Goal: Task Accomplishment & Management: Manage account settings

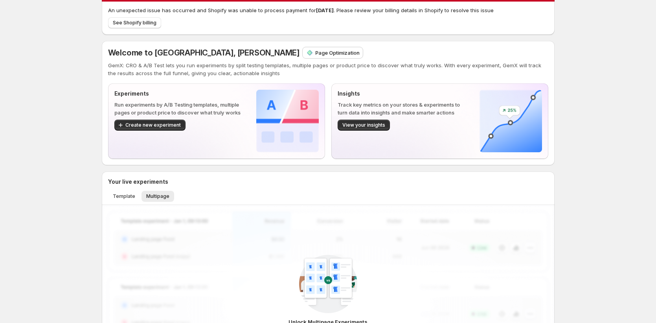
scroll to position [24, 0]
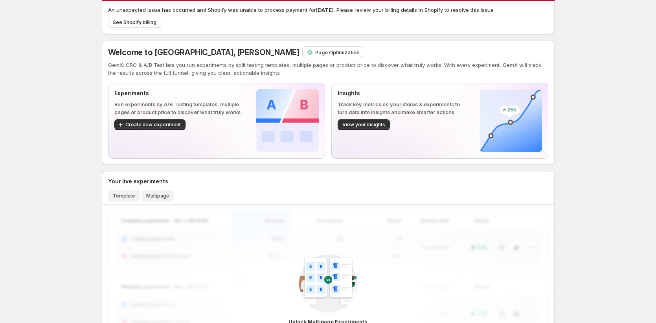
click at [123, 193] on span "Template" at bounding box center [124, 196] width 22 height 6
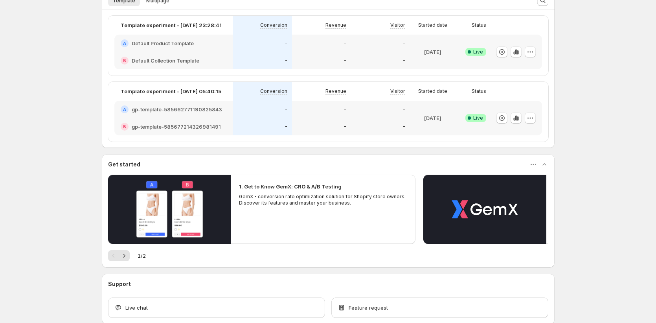
scroll to position [188, 0]
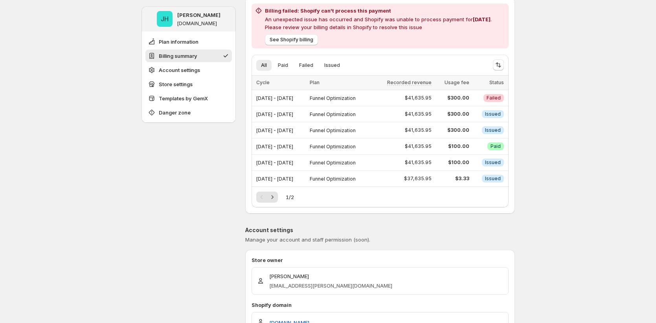
scroll to position [54, 0]
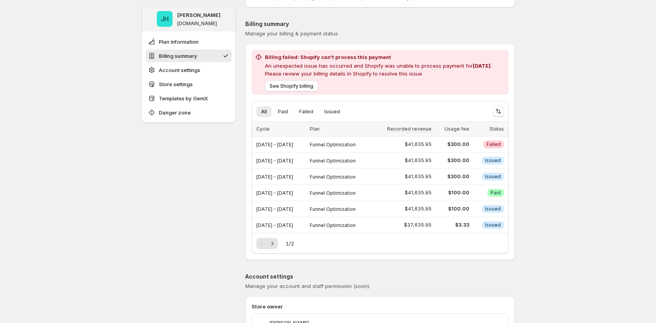
scroll to position [49, 0]
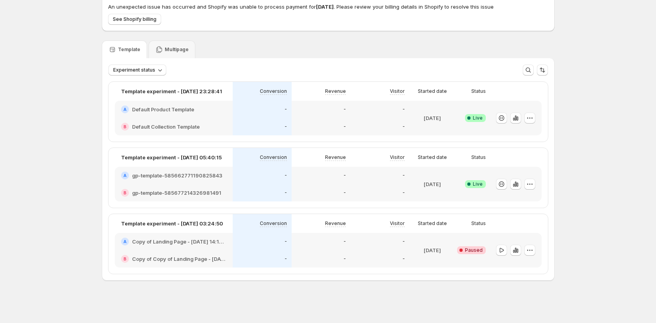
click at [247, 190] on div "-" at bounding box center [262, 193] width 50 height 8
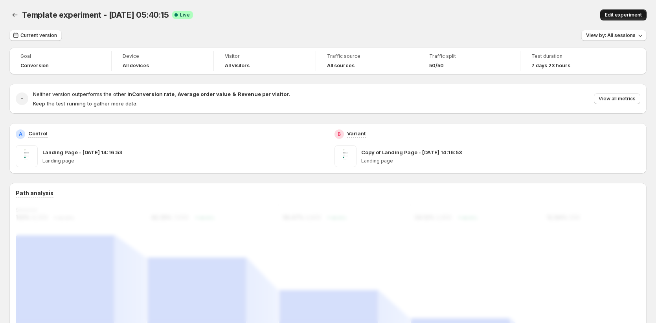
click at [638, 17] on span "Edit experiment" at bounding box center [623, 15] width 37 height 6
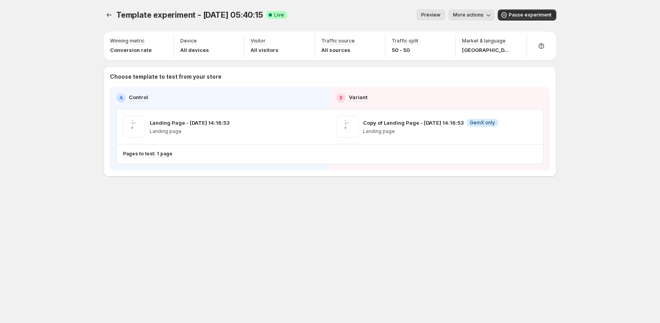
click at [103, 14] on div "Template experiment - Sep 23, 05:40:15. This page is ready Template experiment …" at bounding box center [330, 109] width 472 height 219
click at [109, 16] on icon "Experiments" at bounding box center [109, 15] width 8 height 8
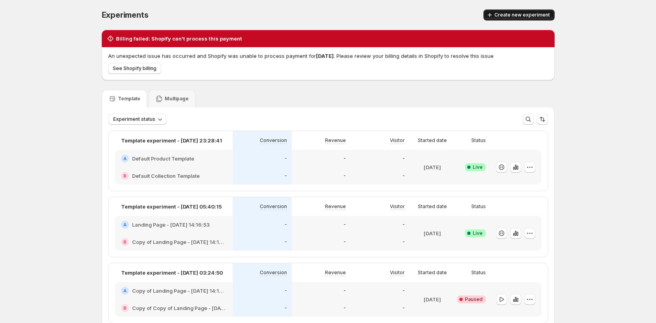
click at [522, 13] on span "Create new experiment" at bounding box center [522, 15] width 55 height 6
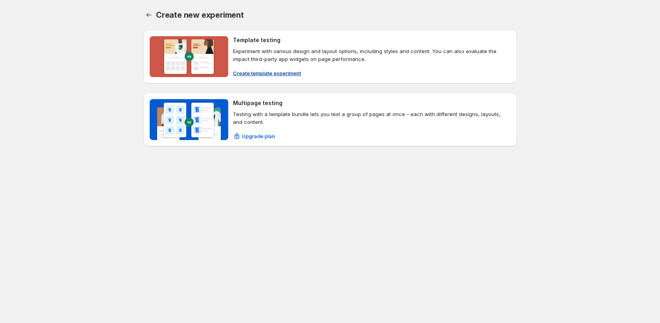
click at [286, 73] on span "Create template experiment" at bounding box center [267, 73] width 68 height 8
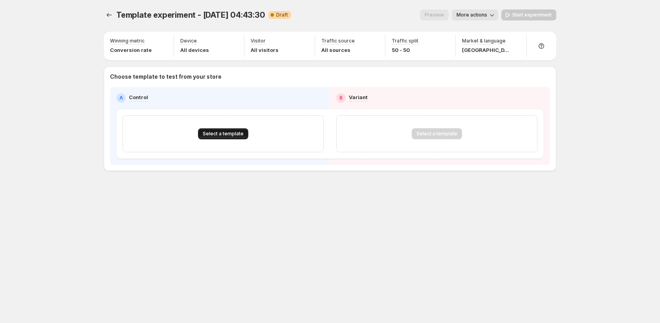
click at [208, 134] on span "Select a template" at bounding box center [223, 134] width 41 height 6
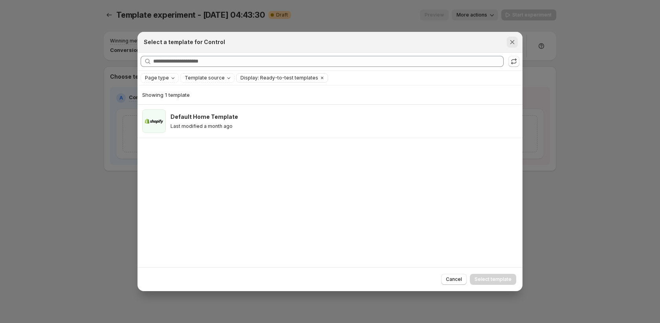
click at [511, 40] on icon "Close" at bounding box center [513, 42] width 8 height 8
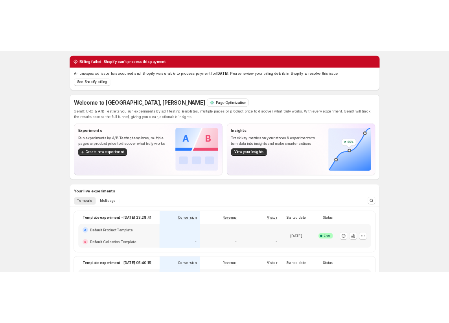
scroll to position [2, 0]
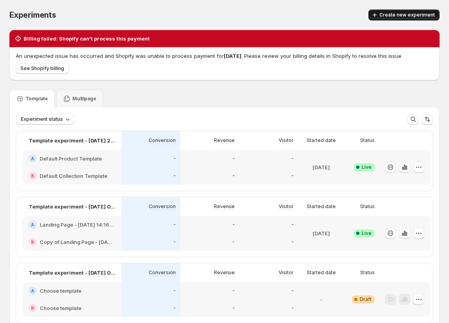
click at [397, 15] on span "Create new experiment" at bounding box center [406, 15] width 55 height 6
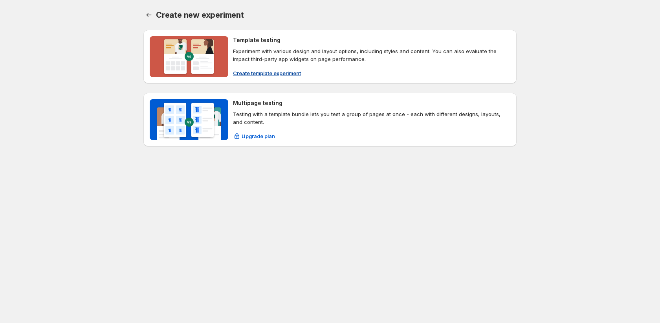
click at [264, 74] on span "Create template experiment" at bounding box center [267, 73] width 68 height 8
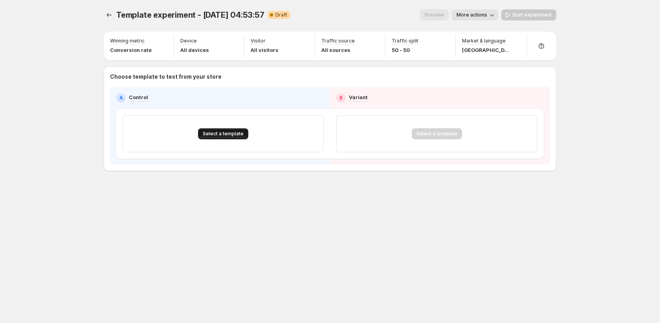
click at [210, 135] on span "Select a template" at bounding box center [223, 134] width 41 height 6
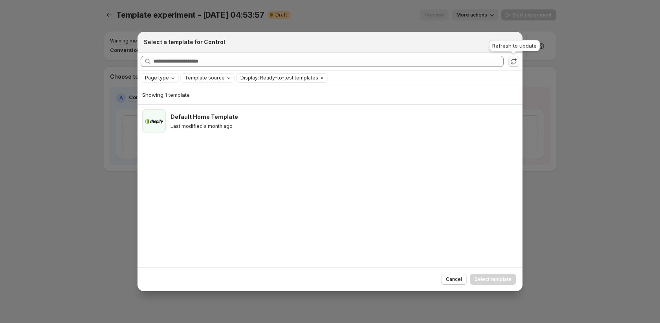
click at [453, 61] on icon ":r2k:" at bounding box center [514, 59] width 5 height 3
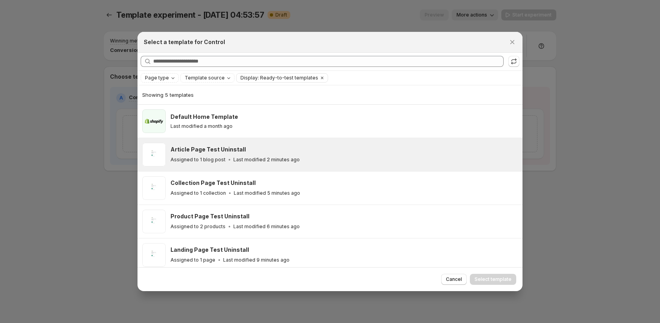
click at [226, 159] on icon ":r2k:" at bounding box center [230, 160] width 8 height 8
click at [453, 283] on button "Select template" at bounding box center [493, 279] width 46 height 11
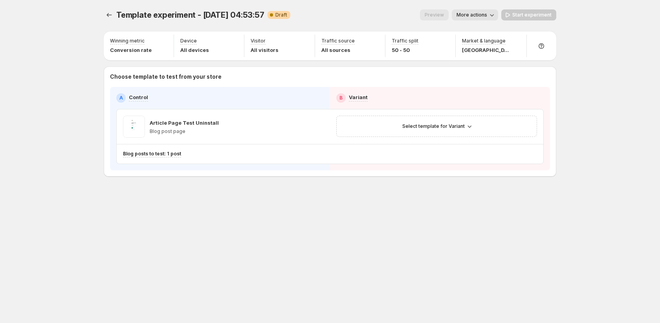
click at [453, 15] on span "More actions" at bounding box center [472, 15] width 31 height 6
click at [453, 48] on div "Rename" at bounding box center [488, 45] width 57 height 8
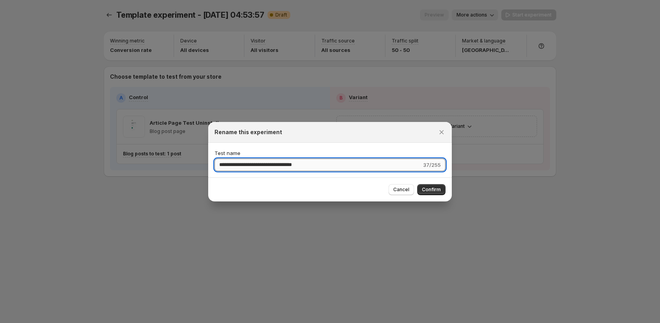
drag, startPoint x: 256, startPoint y: 164, endPoint x: 241, endPoint y: 167, distance: 14.4
click at [256, 164] on input "**********" at bounding box center [318, 164] width 207 height 13
drag, startPoint x: 219, startPoint y: 163, endPoint x: 342, endPoint y: 170, distance: 122.8
click at [342, 170] on input "**********" at bounding box center [318, 164] width 207 height 13
type input "*"
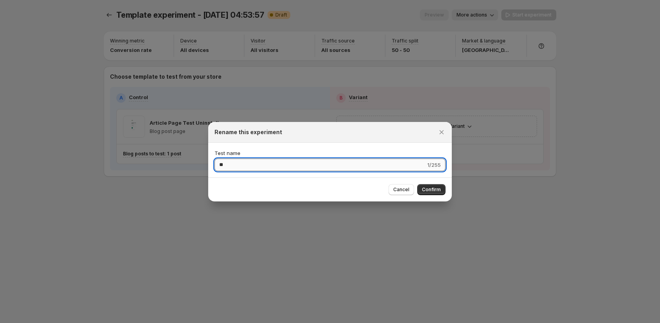
type input "*"
type input "**********"
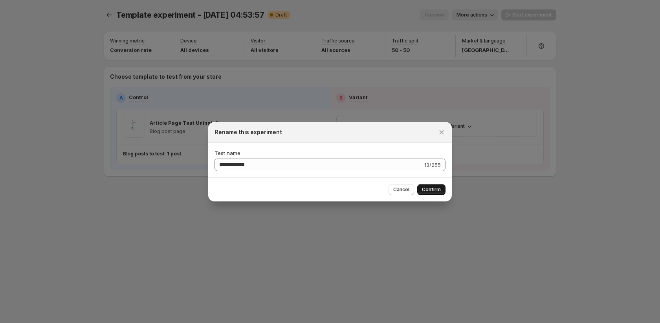
click at [432, 188] on span "Confirm" at bounding box center [431, 189] width 19 height 6
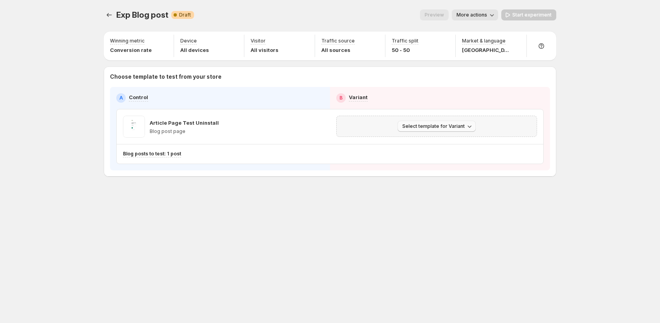
click at [443, 127] on span "Select template for Variant" at bounding box center [434, 126] width 63 height 6
click at [443, 156] on span "Create Variant based on Control" at bounding box center [438, 156] width 80 height 6
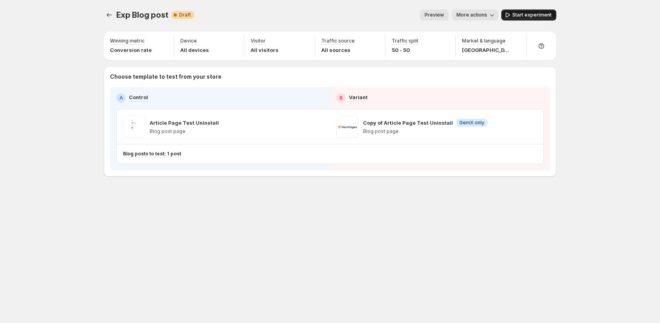
click at [453, 15] on span "Start experiment" at bounding box center [532, 15] width 39 height 6
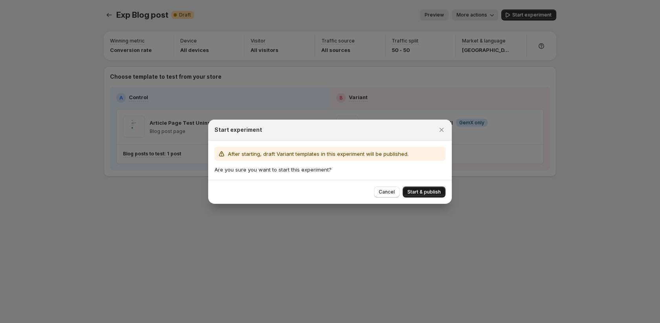
click at [434, 196] on button "Start & publish" at bounding box center [424, 191] width 43 height 11
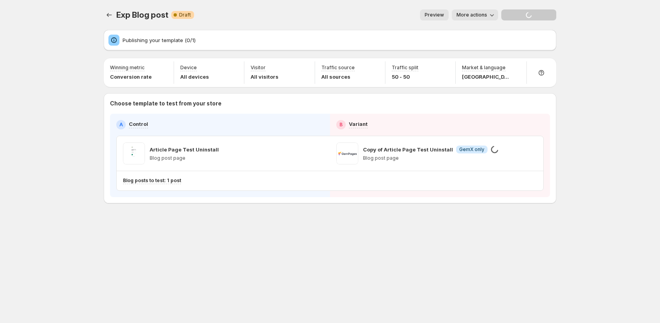
drag, startPoint x: 124, startPoint y: 40, endPoint x: 256, endPoint y: 34, distance: 131.9
click at [256, 34] on div "Publishing your template (0/1)" at bounding box center [330, 40] width 453 height 20
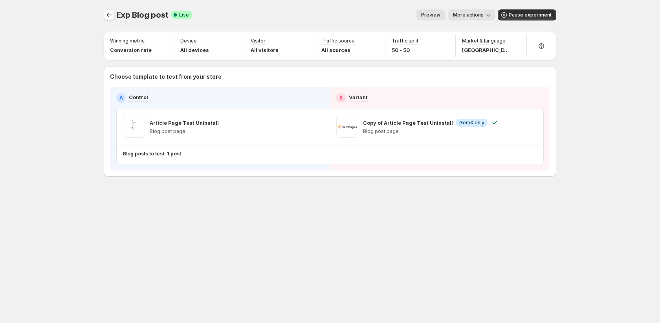
click at [112, 18] on icon "Experiments" at bounding box center [109, 15] width 8 height 8
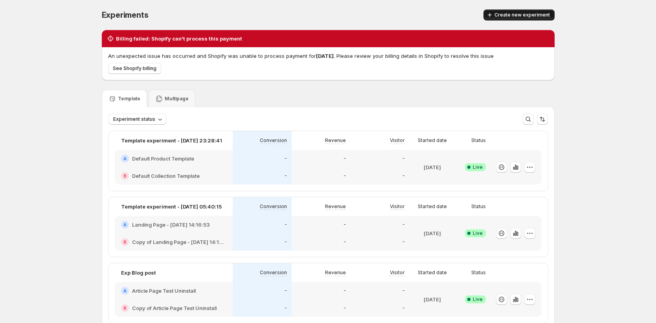
click at [453, 17] on span "Create new experiment" at bounding box center [522, 15] width 55 height 6
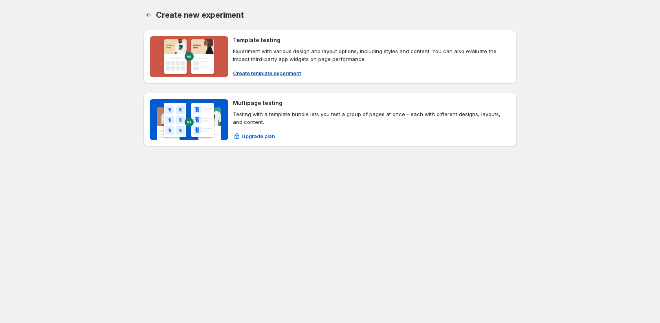
click at [285, 72] on span "Create template experiment" at bounding box center [267, 73] width 68 height 8
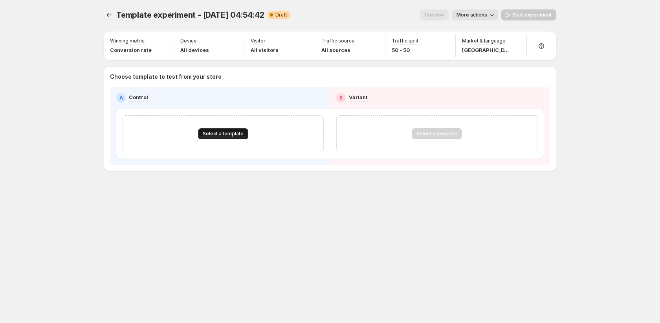
click at [219, 134] on span "Select a template" at bounding box center [223, 134] width 41 height 6
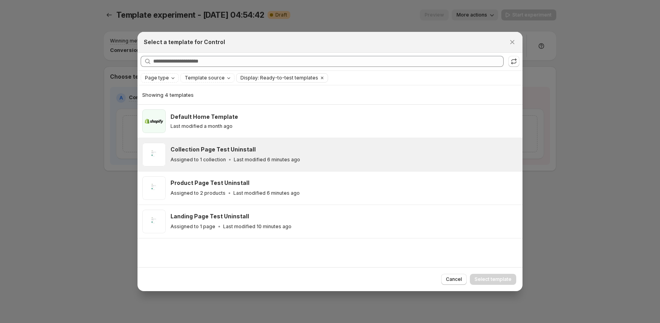
click at [222, 156] on div "Assigned to 1 collection Last modified 6 minutes ago" at bounding box center [343, 160] width 345 height 8
click at [453, 279] on span "Select template" at bounding box center [493, 279] width 37 height 6
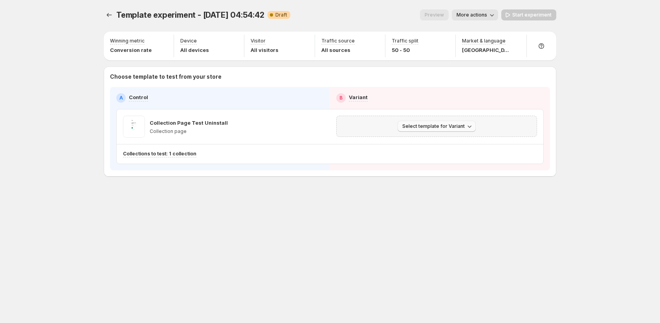
click at [438, 127] on span "Select template for Variant" at bounding box center [434, 126] width 63 height 6
click at [453, 158] on span "Create Variant based on Control" at bounding box center [438, 156] width 80 height 6
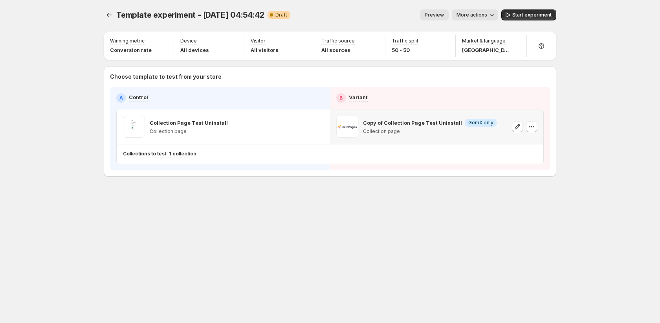
click at [453, 18] on icon "button" at bounding box center [492, 15] width 8 height 8
click at [453, 48] on span "Rename" at bounding box center [480, 45] width 20 height 6
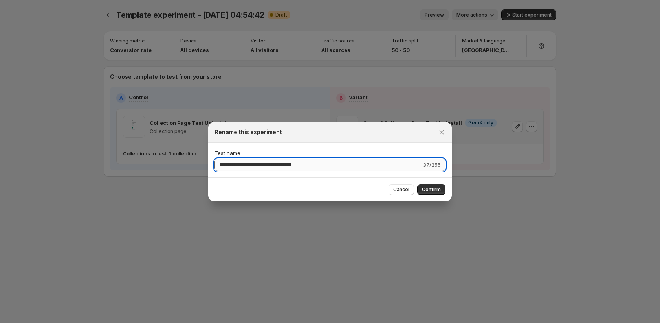
drag, startPoint x: 220, startPoint y: 165, endPoint x: 341, endPoint y: 167, distance: 120.7
click at [341, 167] on input "**********" at bounding box center [318, 164] width 207 height 13
type input "*"
type input "**********"
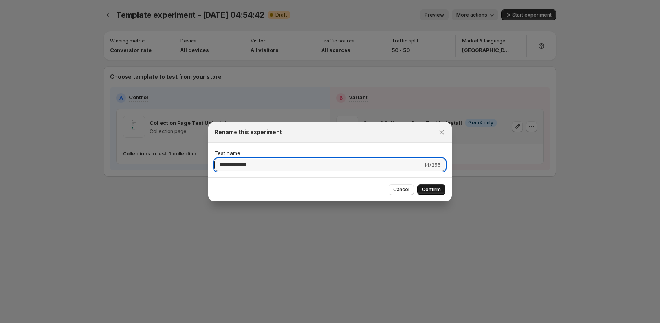
click at [429, 187] on span "Confirm" at bounding box center [431, 189] width 19 height 6
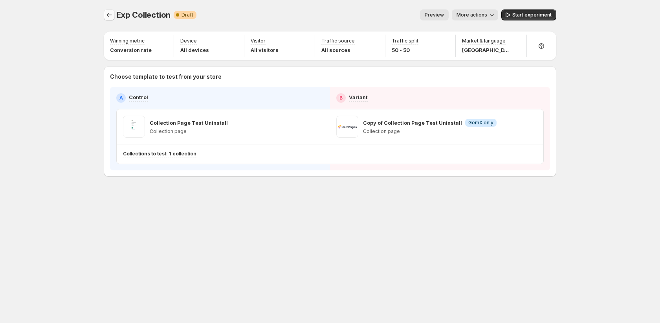
click at [111, 18] on button "Experiments" at bounding box center [109, 14] width 11 height 11
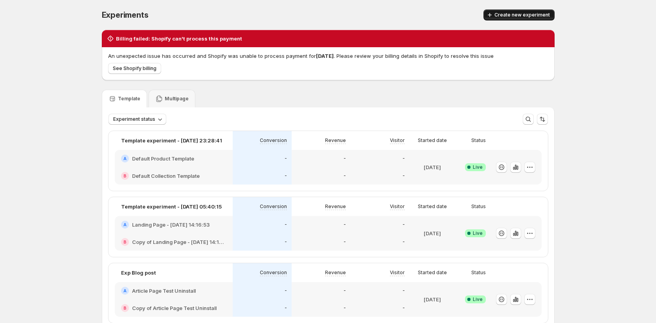
click at [453, 15] on span "Create new experiment" at bounding box center [522, 15] width 55 height 6
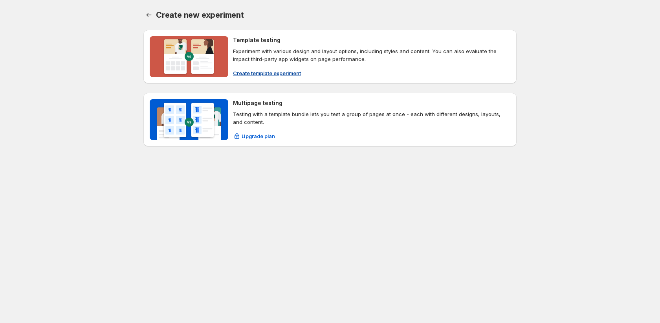
click at [305, 70] on button "Create template experiment" at bounding box center [266, 73] width 77 height 13
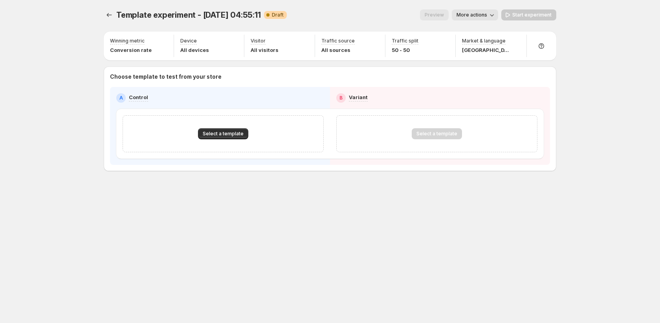
click at [453, 18] on button "More actions" at bounding box center [475, 14] width 46 height 11
click at [453, 45] on span "Rename" at bounding box center [480, 45] width 20 height 6
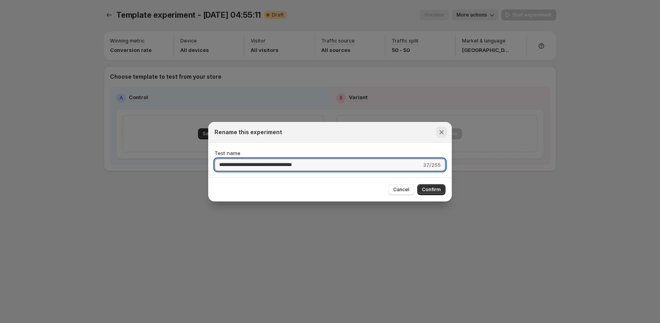
click at [442, 130] on icon "Close" at bounding box center [442, 132] width 8 height 8
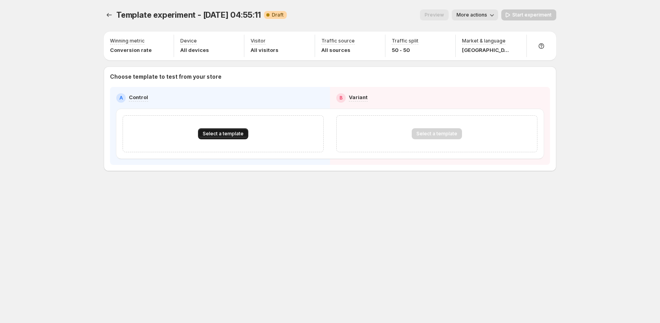
click at [235, 132] on span "Select a template" at bounding box center [223, 134] width 41 height 6
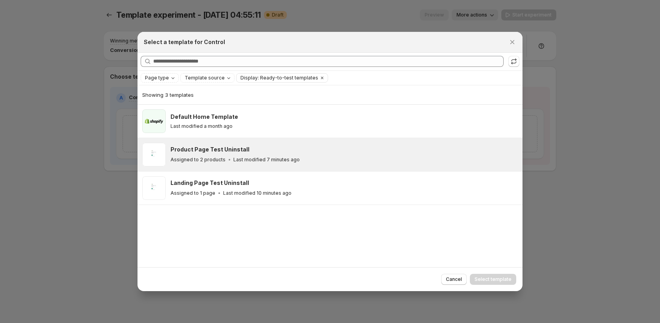
click at [216, 156] on div "Assigned to 2 products Last modified 7 minutes ago" at bounding box center [343, 160] width 345 height 8
click at [453, 277] on span "Select template" at bounding box center [493, 279] width 37 height 6
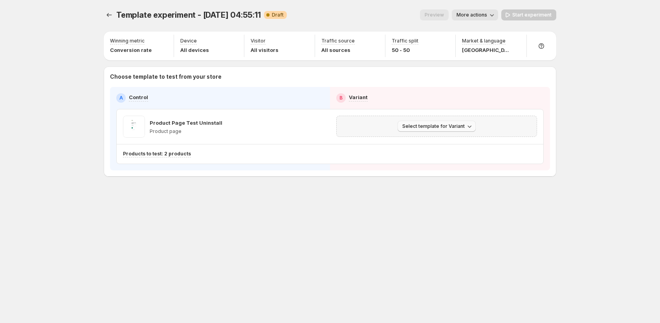
click at [437, 128] on span "Select template for Variant" at bounding box center [434, 126] width 63 height 6
click at [433, 160] on button "Create Variant based on Control" at bounding box center [438, 155] width 85 height 13
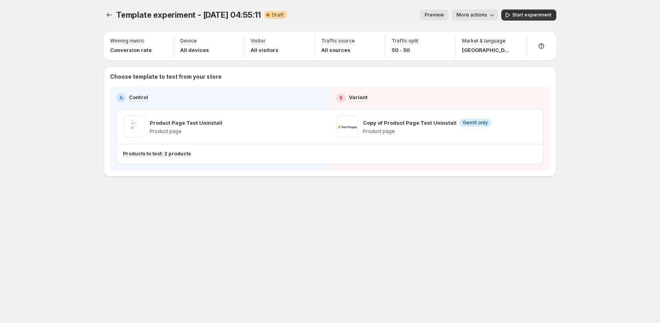
click at [453, 17] on span "More actions" at bounding box center [472, 15] width 31 height 6
click at [453, 44] on span "Rename" at bounding box center [480, 45] width 20 height 6
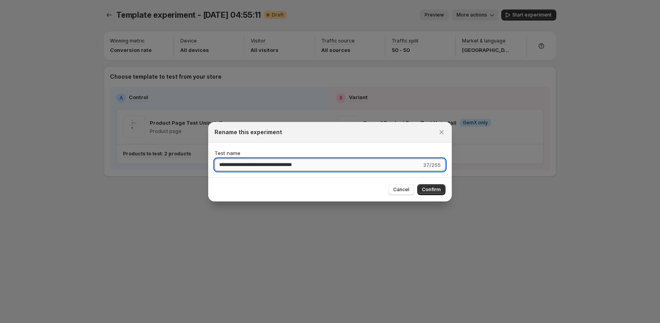
click at [320, 166] on input "**********" at bounding box center [318, 164] width 207 height 13
click at [319, 166] on input "**********" at bounding box center [318, 164] width 207 height 13
type input "*"
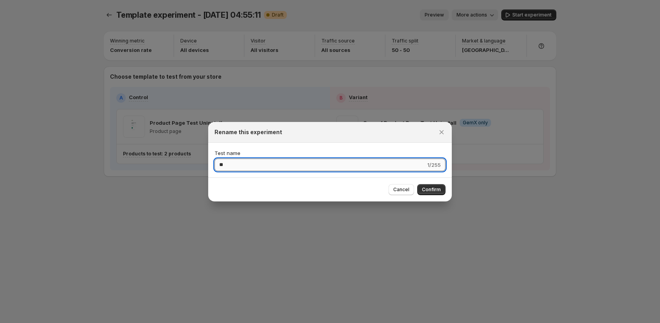
type input "*"
type input "**********"
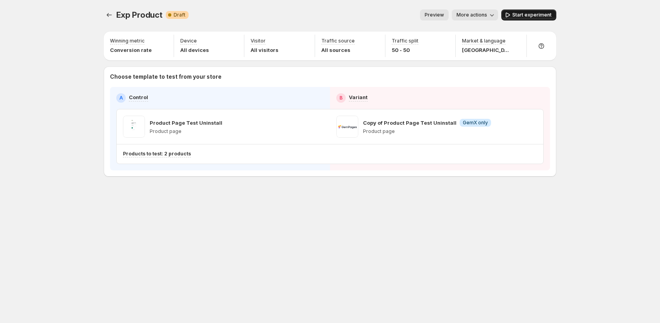
click at [453, 18] on button "Start experiment" at bounding box center [529, 14] width 55 height 11
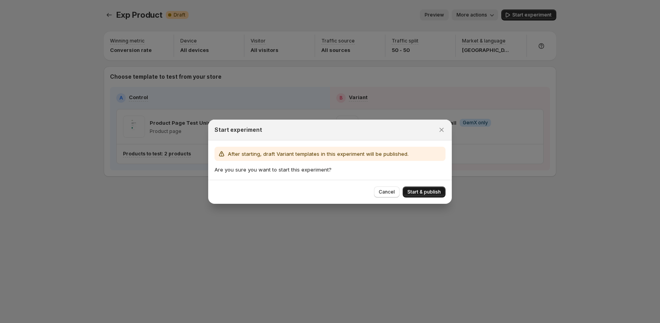
click at [425, 186] on button "Start & publish" at bounding box center [424, 191] width 43 height 11
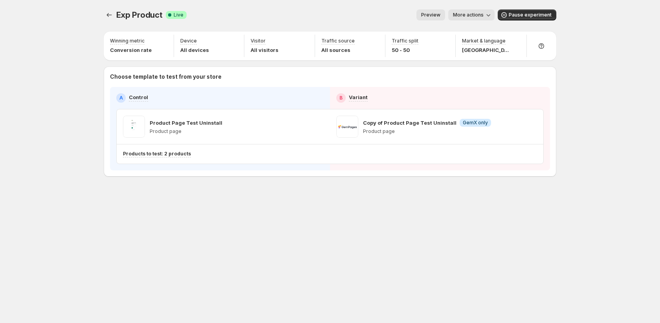
click at [453, 246] on div "Exp Product. This page is ready Exp Product Success Complete Live Preview More …" at bounding box center [330, 161] width 472 height 323
click at [105, 11] on icon "Experiments" at bounding box center [109, 15] width 8 height 8
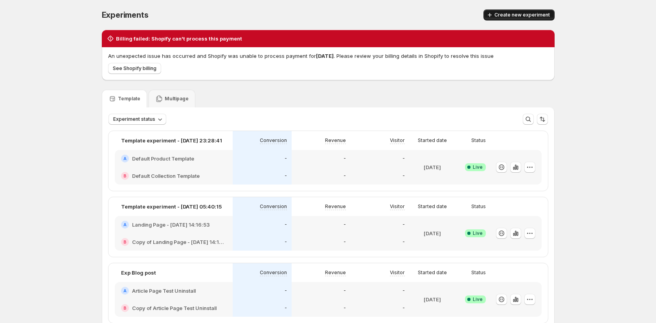
click at [453, 18] on button "Create new experiment" at bounding box center [519, 14] width 71 height 11
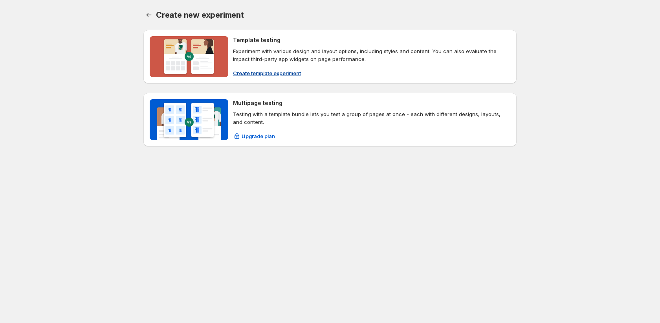
click at [289, 70] on span "Create template experiment" at bounding box center [267, 73] width 68 height 8
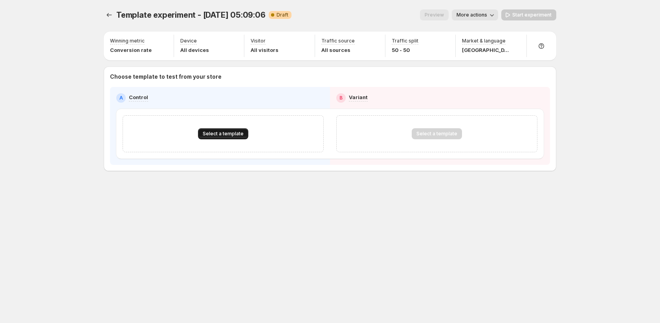
click at [223, 131] on button "Select a template" at bounding box center [223, 133] width 50 height 11
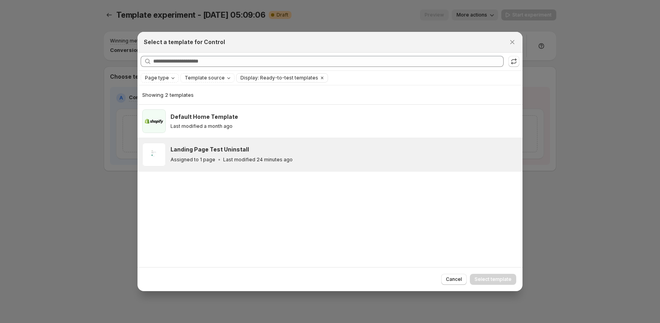
click at [230, 162] on div "Assigned to 1 page Last modified 24 minutes ago" at bounding box center [343, 160] width 345 height 8
click at [453, 283] on button "Select template" at bounding box center [493, 279] width 46 height 11
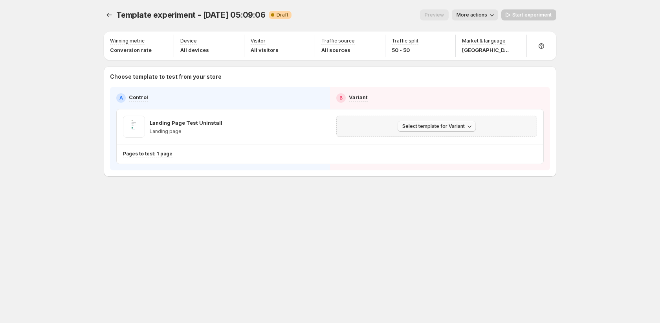
click at [453, 125] on span "Select template for Variant" at bounding box center [434, 126] width 63 height 6
click at [452, 162] on button "Create Variant based on Control" at bounding box center [438, 155] width 85 height 13
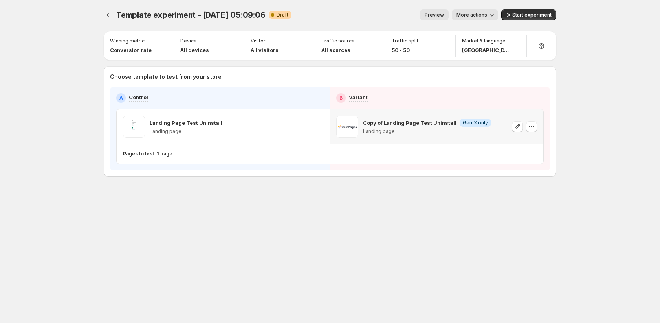
click at [453, 15] on span "More actions" at bounding box center [472, 15] width 31 height 6
click at [453, 44] on span "Rename" at bounding box center [480, 45] width 20 height 6
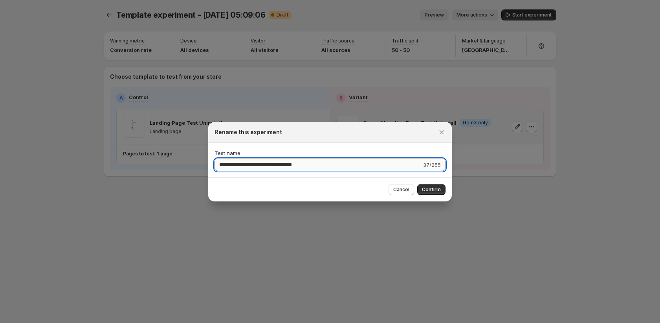
click at [328, 163] on input "**********" at bounding box center [318, 164] width 207 height 13
type input "*"
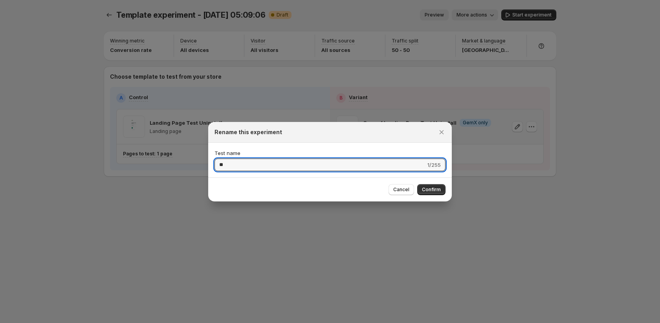
type input "*"
type input "**********"
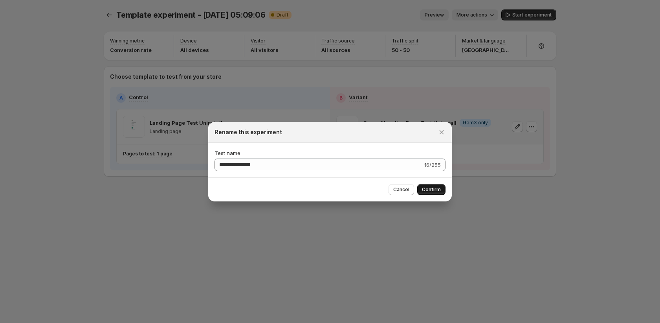
click at [435, 192] on span "Confirm" at bounding box center [431, 189] width 19 height 6
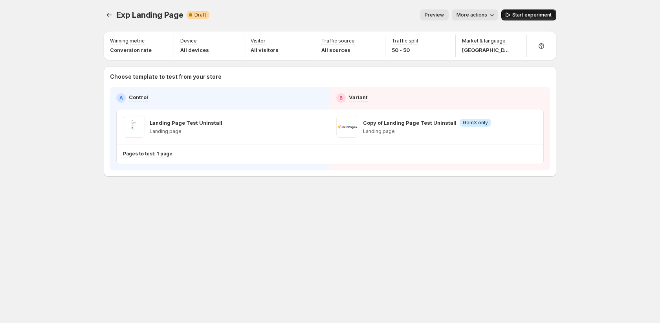
click at [453, 15] on span "Start experiment" at bounding box center [532, 15] width 39 height 6
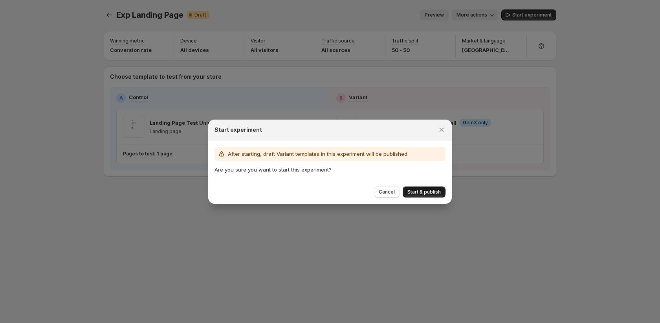
click at [428, 188] on button "Start & publish" at bounding box center [424, 191] width 43 height 11
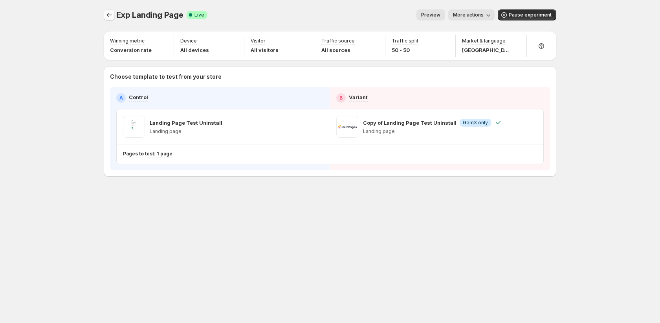
click at [114, 18] on button "Experiments" at bounding box center [109, 14] width 11 height 11
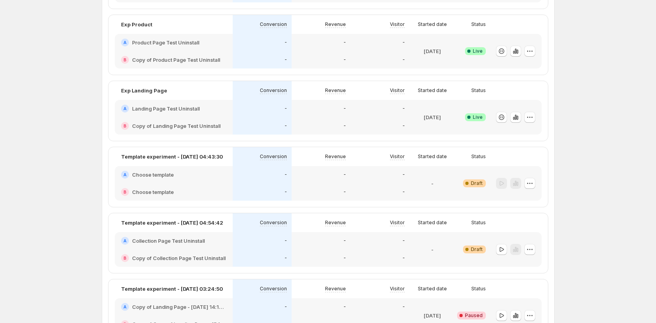
scroll to position [379, 0]
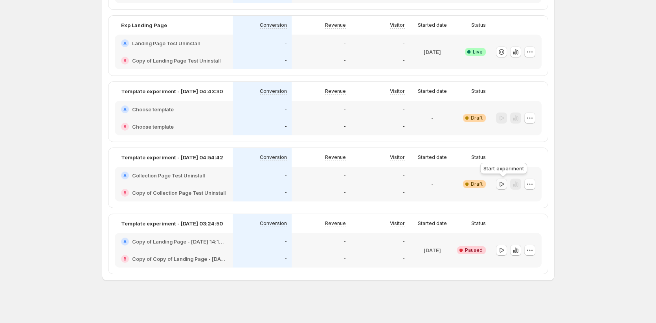
click at [453, 184] on icon "button" at bounding box center [502, 184] width 8 height 8
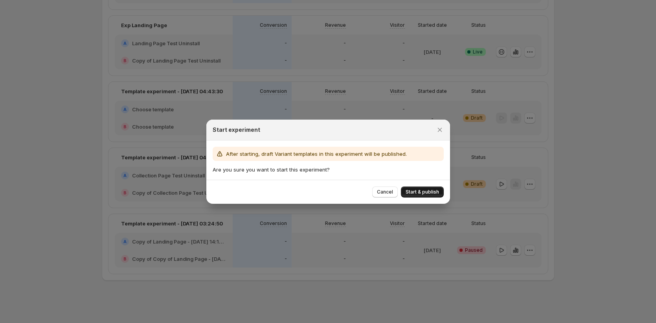
click at [434, 193] on span "Start & publish" at bounding box center [422, 192] width 33 height 6
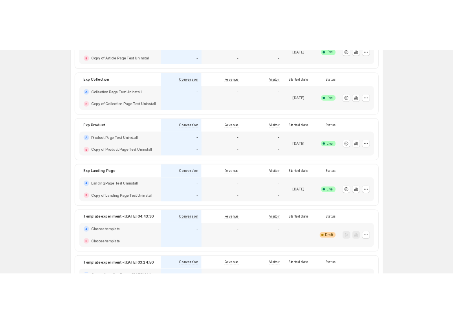
scroll to position [0, 0]
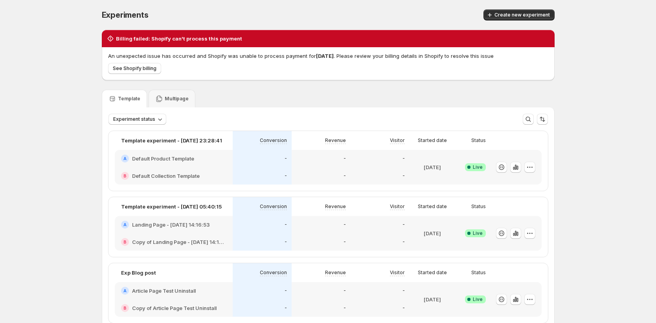
click at [237, 167] on div "-" at bounding box center [262, 175] width 59 height 17
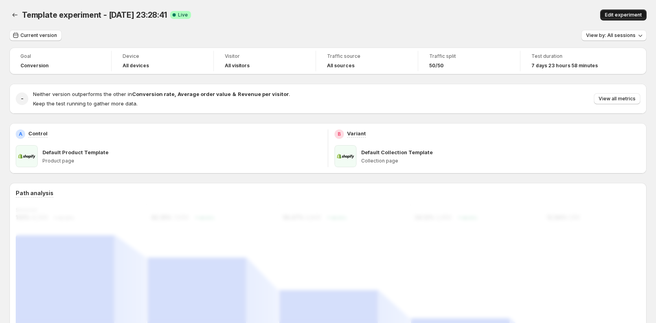
click at [453, 16] on span "Edit experiment" at bounding box center [623, 15] width 37 height 6
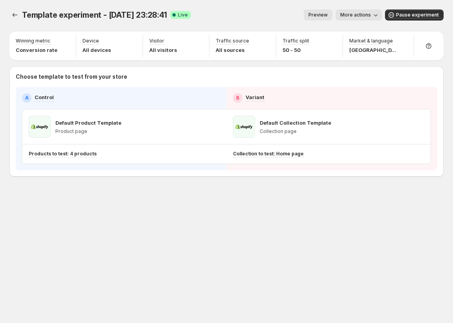
click at [9, 17] on div "Template experiment - [DATE] 23:28:41. This page is ready Template experiment -…" at bounding box center [226, 109] width 453 height 219
click at [12, 15] on icon "Experiments" at bounding box center [15, 15] width 8 height 8
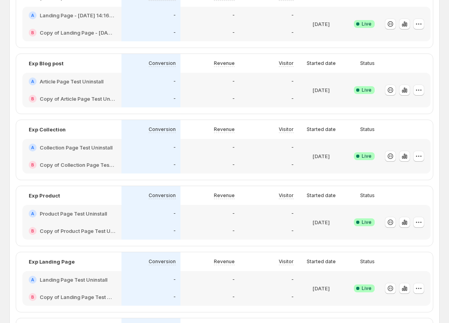
scroll to position [150, 0]
click at [91, 87] on div "A Article Page Test Uninstall" at bounding box center [71, 80] width 99 height 17
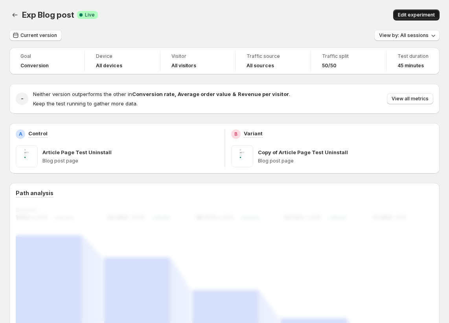
click at [424, 13] on span "Edit experiment" at bounding box center [416, 15] width 37 height 6
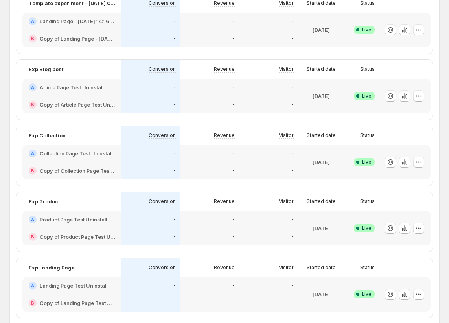
scroll to position [146, 0]
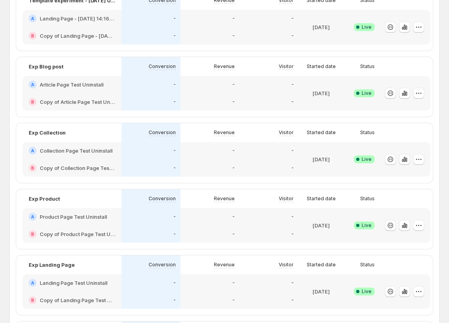
click at [212, 157] on div "-" at bounding box center [209, 150] width 59 height 17
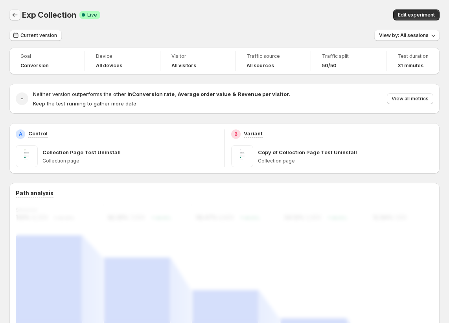
click at [17, 17] on icon "Back" at bounding box center [15, 15] width 8 height 8
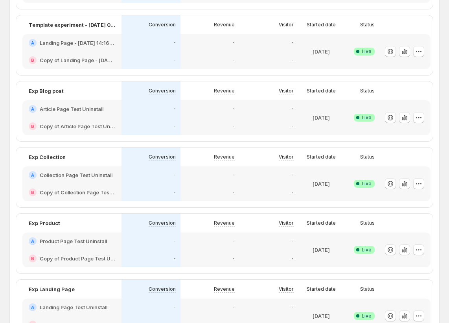
scroll to position [224, 0]
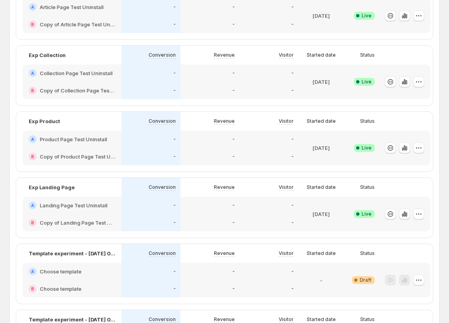
click at [86, 134] on div "A Product Page Test Uninstall" at bounding box center [71, 139] width 99 height 17
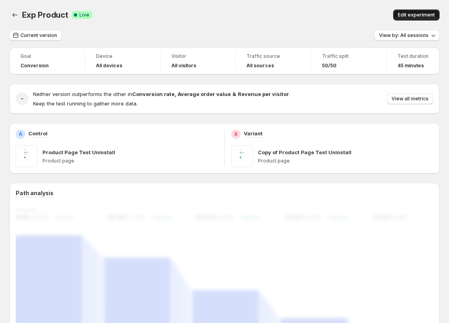
click at [411, 12] on span "Edit experiment" at bounding box center [416, 15] width 37 height 6
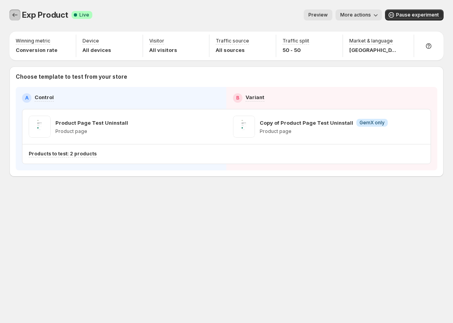
click at [13, 16] on icon "Experiments" at bounding box center [15, 15] width 8 height 8
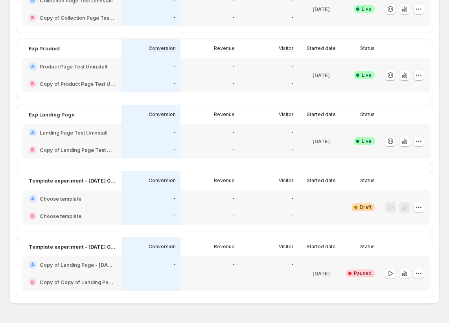
scroll to position [307, 0]
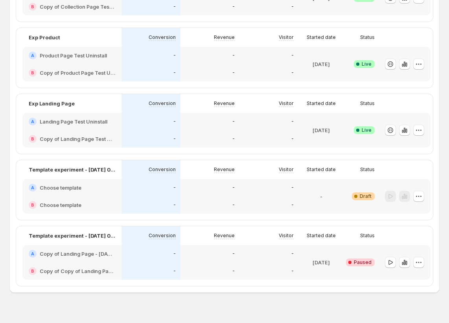
click at [109, 129] on div "A Landing Page Test Uninstall" at bounding box center [71, 121] width 99 height 17
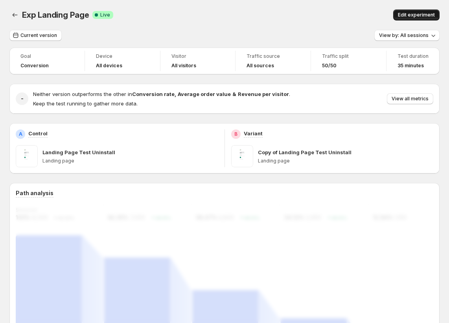
click at [410, 14] on span "Edit experiment" at bounding box center [416, 15] width 37 height 6
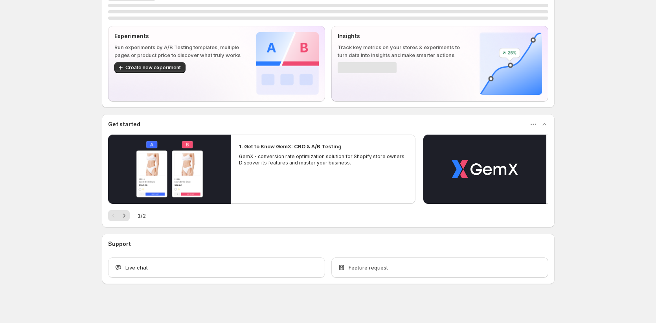
scroll to position [28, 0]
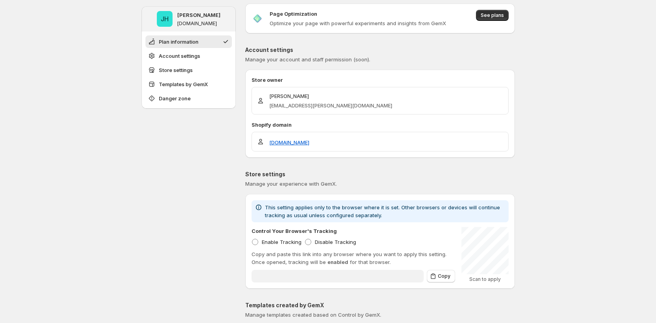
type input "**********"
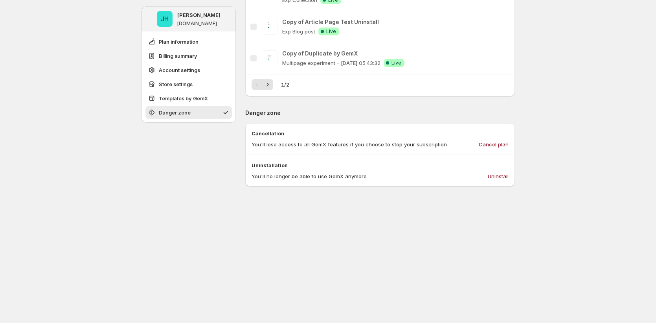
scroll to position [823, 0]
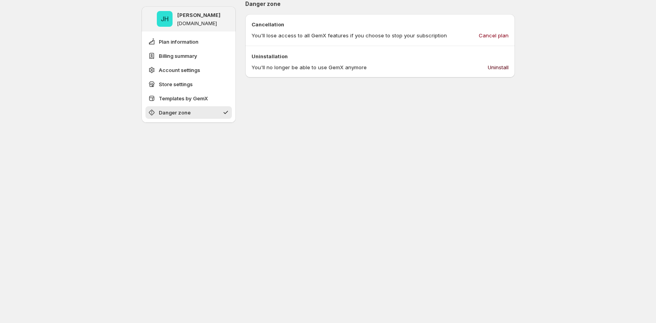
click at [449, 69] on button "Uninstall" at bounding box center [498, 67] width 30 height 13
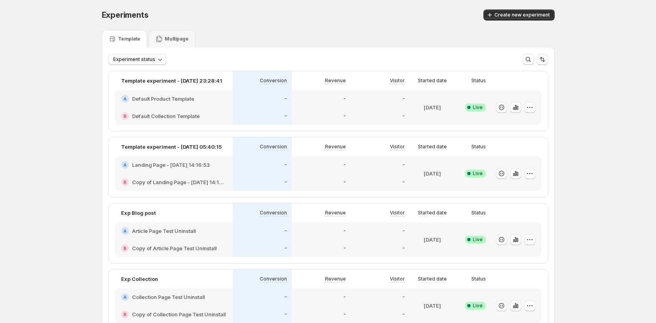
scroll to position [320, 0]
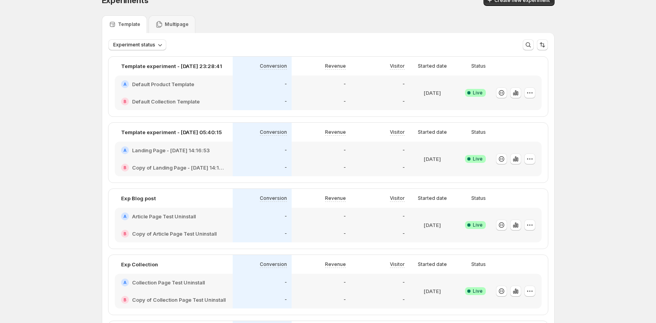
scroll to position [118, 0]
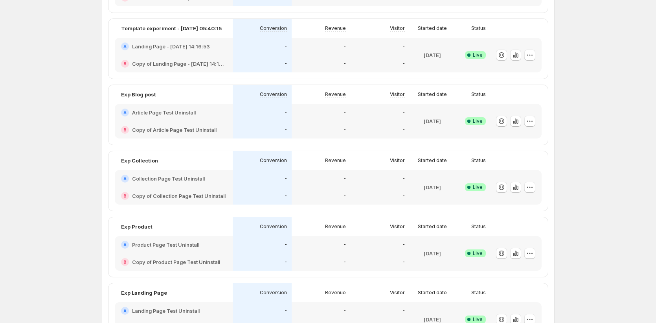
click at [315, 127] on div "-" at bounding box center [321, 130] width 50 height 8
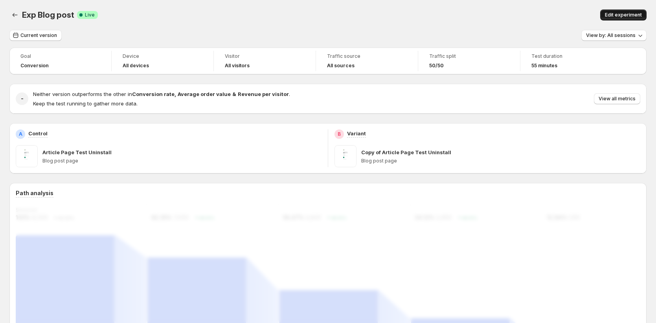
click at [623, 15] on span "Edit experiment" at bounding box center [623, 15] width 37 height 6
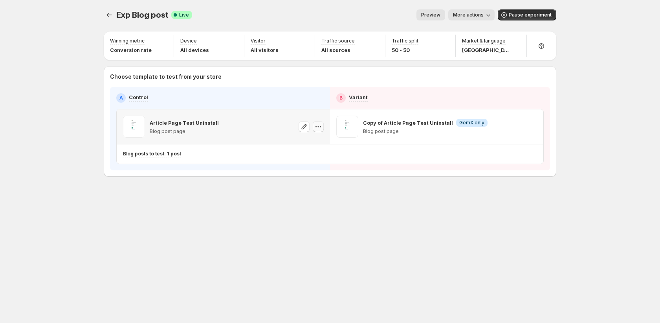
click at [315, 126] on icon "button" at bounding box center [319, 127] width 8 height 8
click at [544, 17] on span "Pause experiment" at bounding box center [530, 15] width 43 height 6
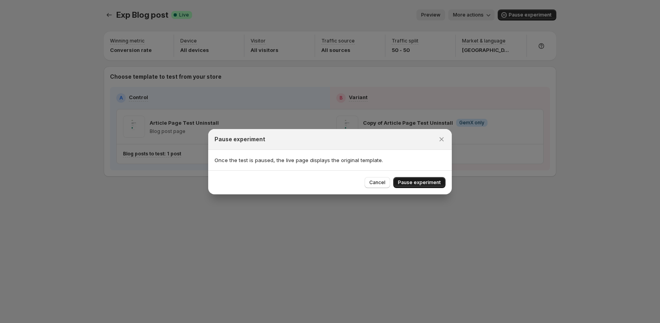
click at [423, 181] on span "Pause experiment" at bounding box center [419, 182] width 43 height 6
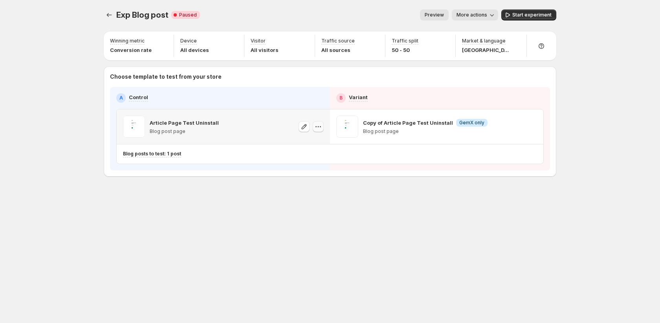
click at [322, 124] on icon "button" at bounding box center [319, 127] width 8 height 8
click at [329, 144] on span "Change template" at bounding box center [319, 143] width 42 height 6
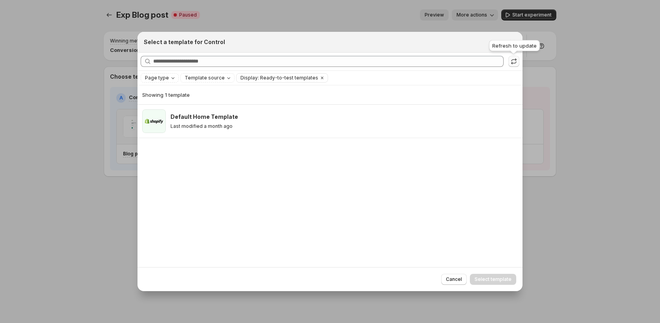
click at [513, 60] on icon ":r5c:" at bounding box center [514, 61] width 8 height 8
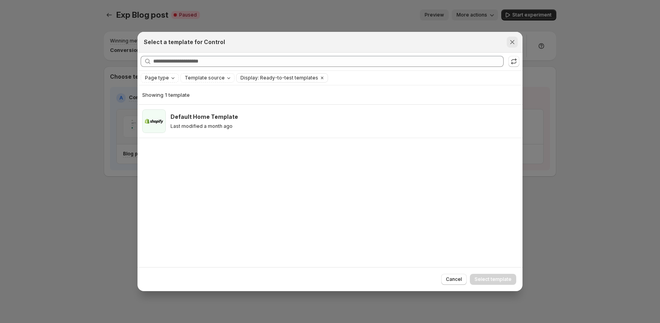
click at [511, 40] on icon "Close" at bounding box center [513, 42] width 8 height 8
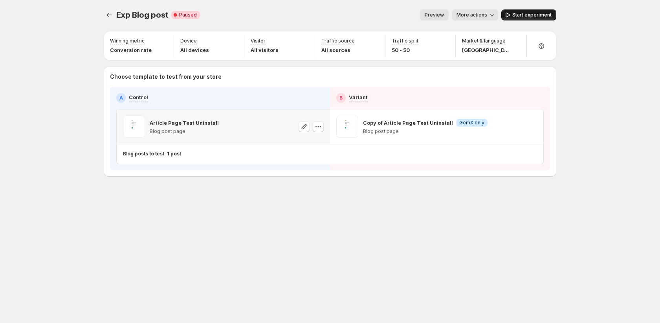
click at [522, 15] on span "Start experiment" at bounding box center [532, 15] width 39 height 6
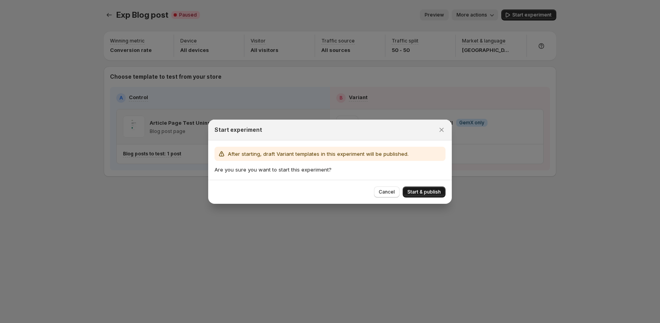
click at [425, 195] on button "Start & publish" at bounding box center [424, 191] width 43 height 11
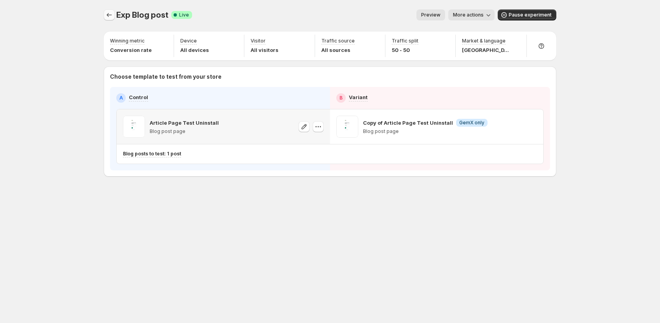
click at [105, 17] on icon "Experiments" at bounding box center [109, 15] width 8 height 8
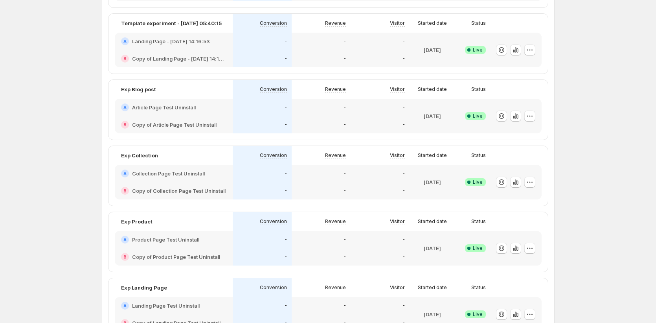
scroll to position [137, 0]
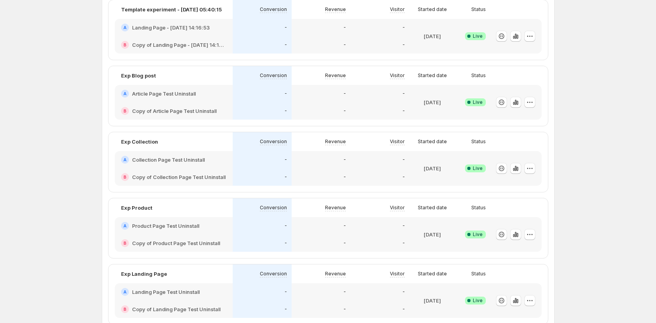
click at [272, 174] on div "-" at bounding box center [262, 177] width 50 height 8
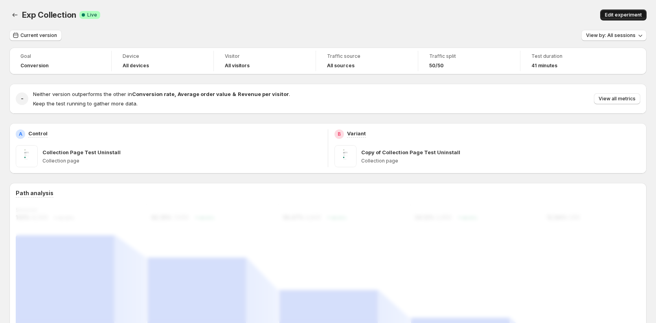
click at [621, 15] on span "Edit experiment" at bounding box center [623, 15] width 37 height 6
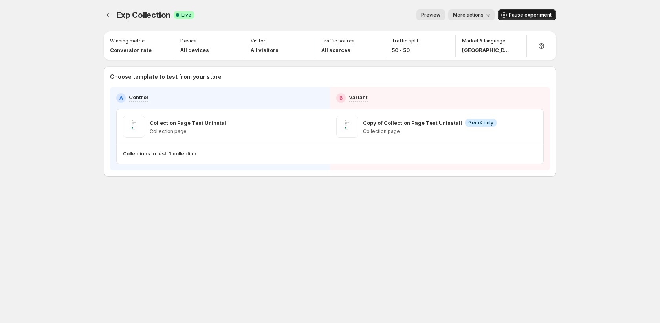
click at [506, 15] on icon "button" at bounding box center [504, 15] width 8 height 8
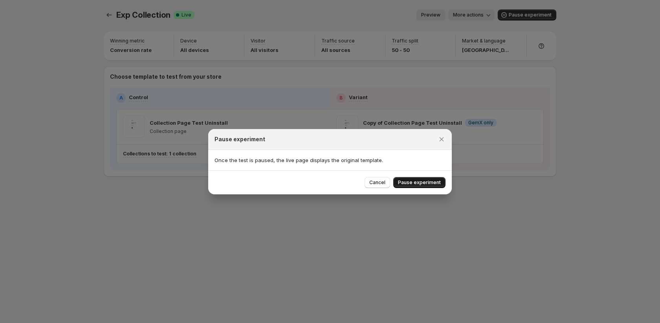
click at [434, 186] on button "Pause experiment" at bounding box center [420, 182] width 52 height 11
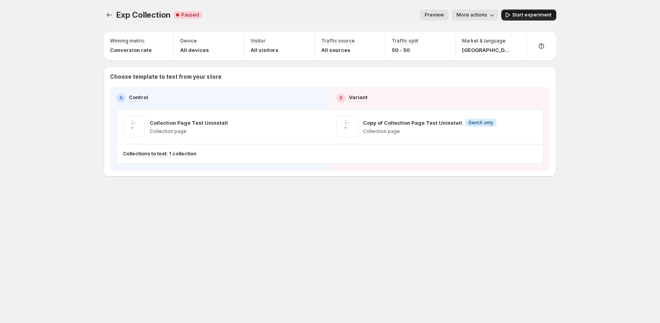
click at [515, 17] on span "Start experiment" at bounding box center [532, 15] width 39 height 6
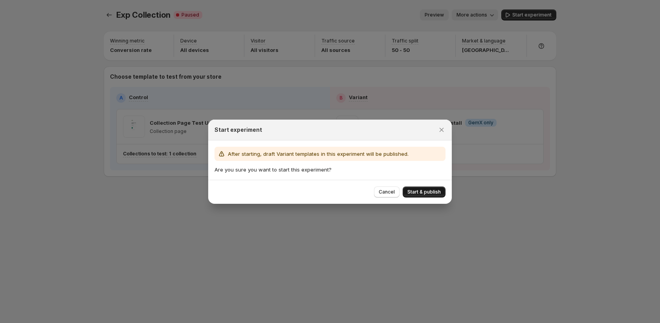
click at [412, 191] on span "Start & publish" at bounding box center [424, 192] width 33 height 6
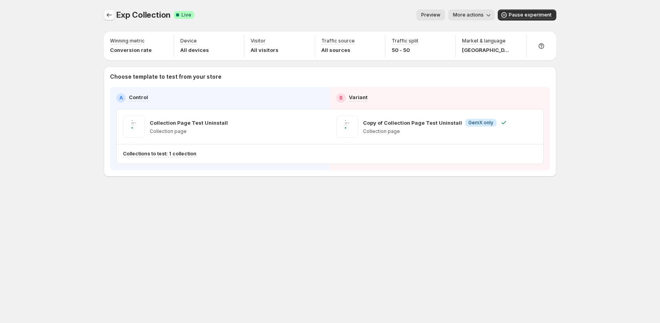
click at [107, 14] on icon "Experiments" at bounding box center [109, 15] width 8 height 8
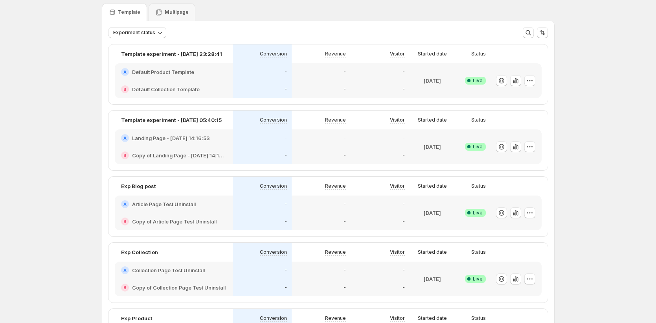
scroll to position [127, 0]
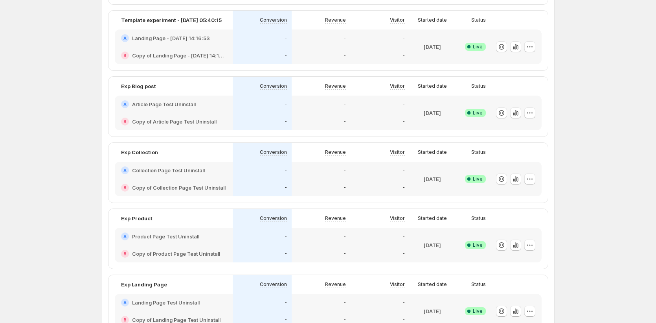
click at [391, 242] on div "-" at bounding box center [380, 236] width 59 height 17
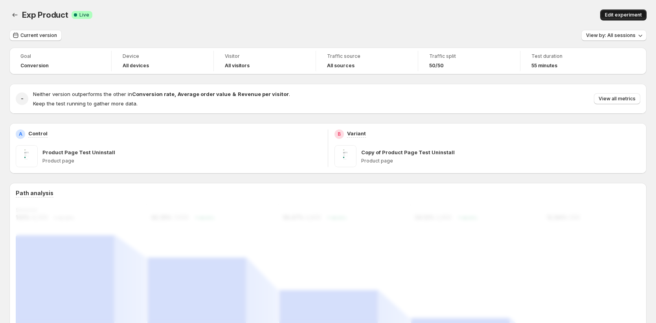
click at [613, 12] on span "Edit experiment" at bounding box center [623, 15] width 37 height 6
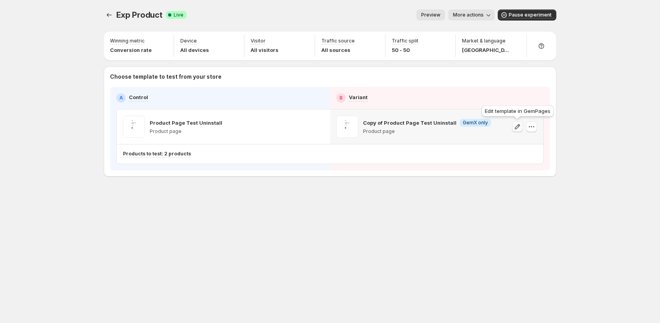
click at [519, 128] on icon "button" at bounding box center [518, 127] width 8 height 8
click at [508, 12] on icon "button" at bounding box center [504, 15] width 8 height 8
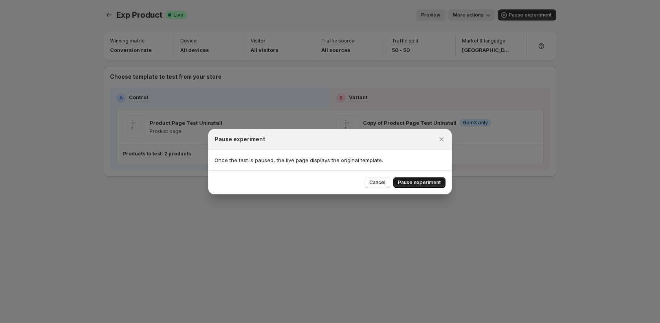
click at [421, 179] on span "Pause experiment" at bounding box center [419, 182] width 43 height 6
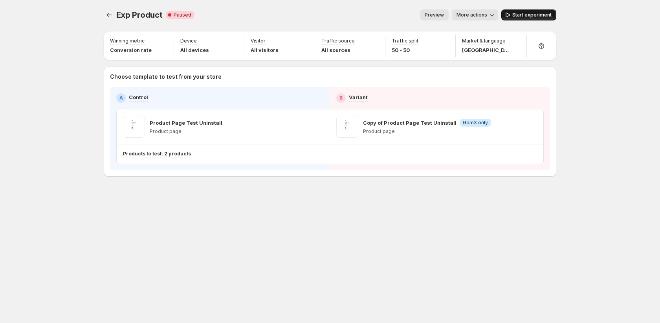
click at [539, 17] on span "Start experiment" at bounding box center [532, 15] width 39 height 6
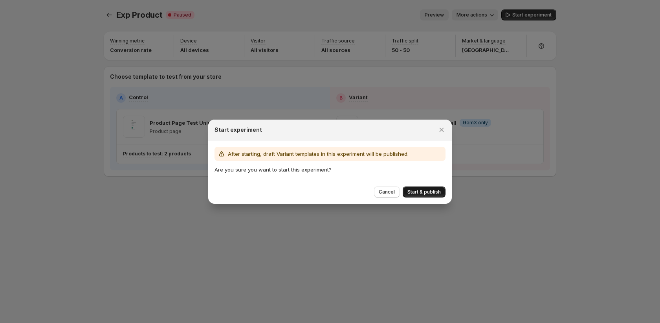
click at [422, 197] on button "Start & publish" at bounding box center [424, 191] width 43 height 11
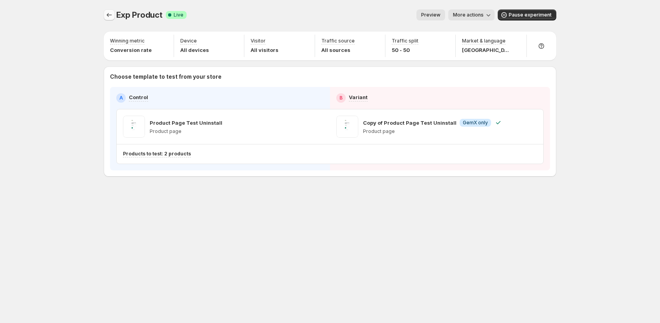
click at [106, 15] on icon "Experiments" at bounding box center [109, 15] width 8 height 8
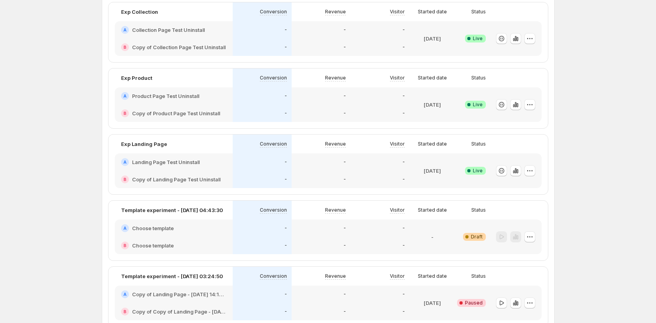
scroll to position [267, 0]
click at [237, 172] on div "-" at bounding box center [262, 178] width 59 height 17
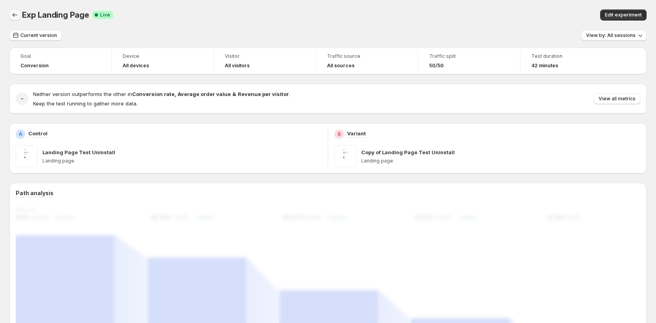
click at [13, 13] on icon "Back" at bounding box center [15, 15] width 8 height 8
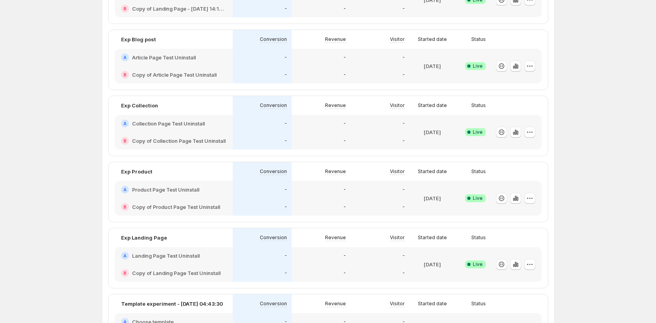
scroll to position [320, 0]
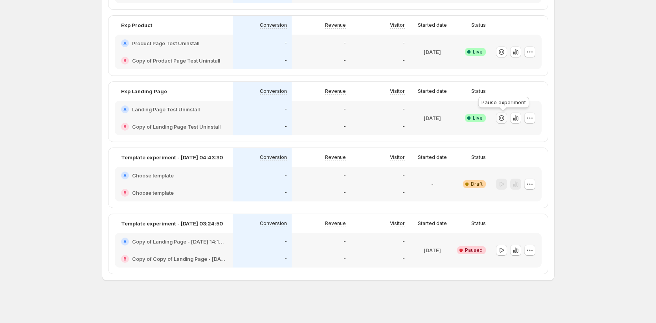
click at [502, 119] on icon "button" at bounding box center [502, 118] width 8 height 8
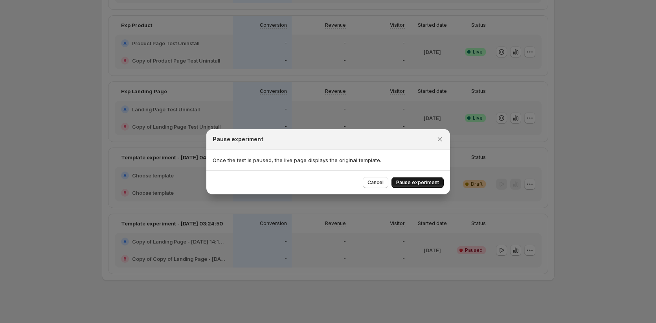
click at [429, 182] on span "Pause experiment" at bounding box center [417, 182] width 43 height 6
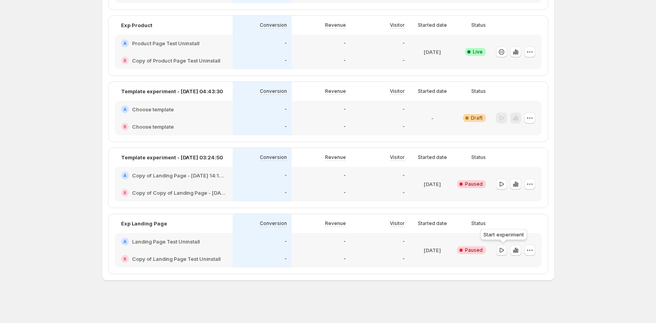
click at [502, 248] on icon "button" at bounding box center [502, 249] width 4 height 5
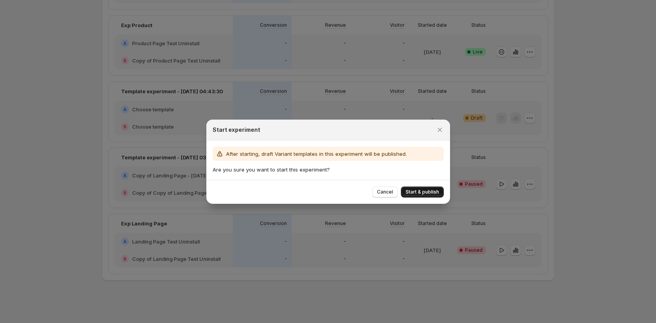
click at [415, 194] on button "Start & publish" at bounding box center [422, 191] width 43 height 11
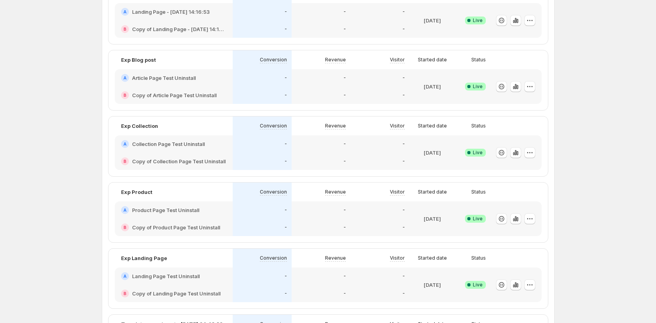
scroll to position [0, 0]
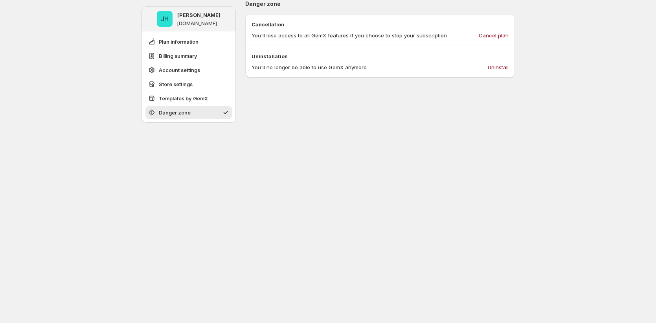
scroll to position [532, 0]
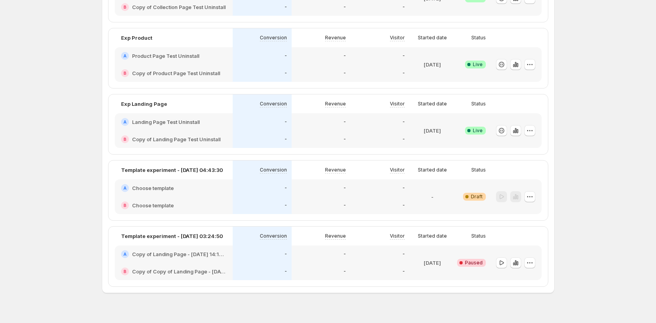
scroll to position [320, 0]
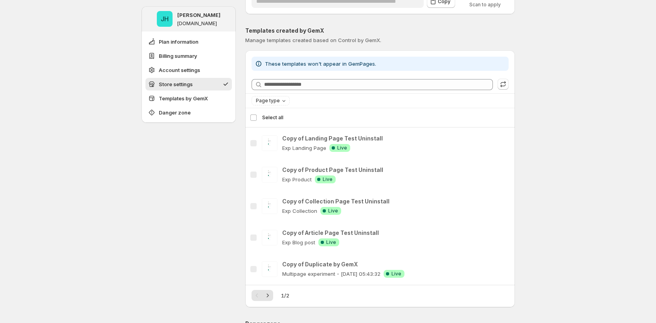
scroll to position [692, 0]
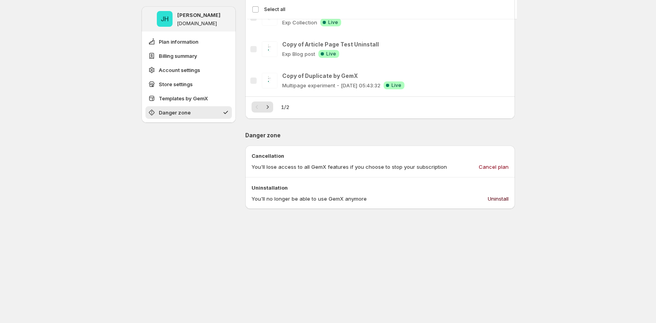
click at [501, 200] on span "Uninstall" at bounding box center [498, 199] width 21 height 8
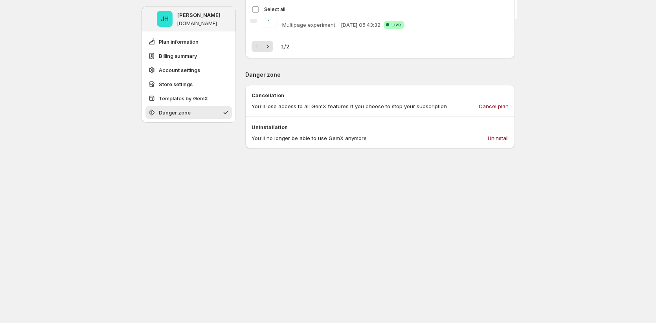
scroll to position [602, 0]
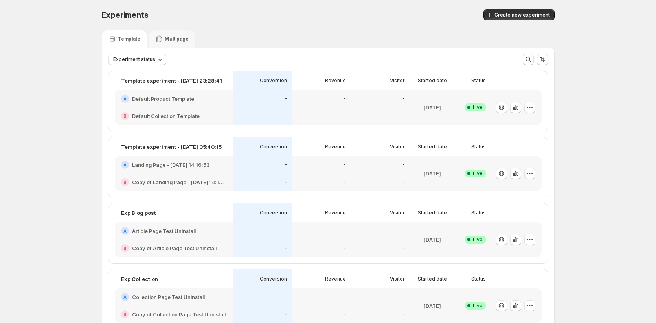
scroll to position [148, 0]
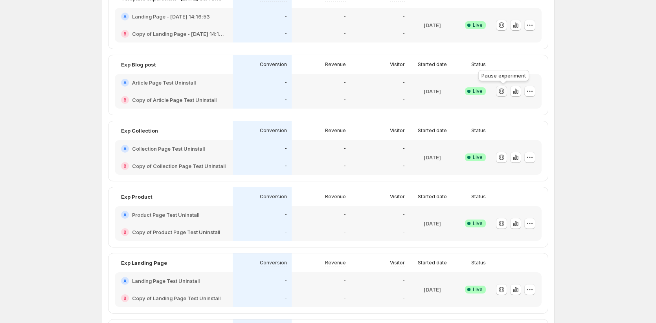
click at [504, 96] on button "button" at bounding box center [501, 91] width 11 height 11
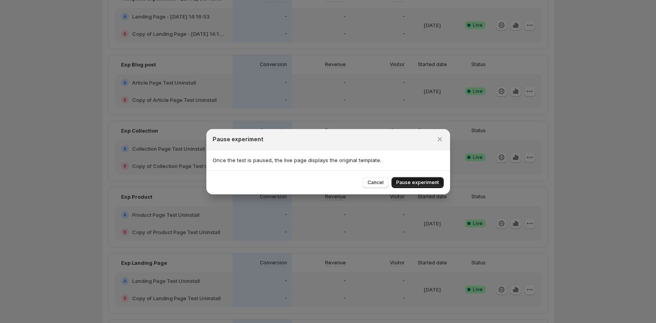
click at [435, 184] on span "Pause experiment" at bounding box center [417, 182] width 43 height 6
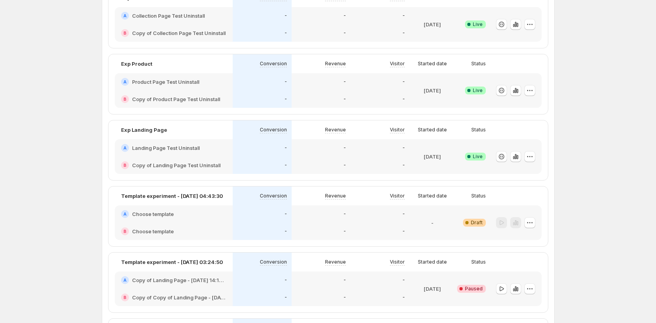
scroll to position [215, 0]
click at [532, 156] on icon "button" at bounding box center [530, 156] width 8 height 8
click at [517, 201] on span "End experiment" at bounding box center [517, 199] width 38 height 6
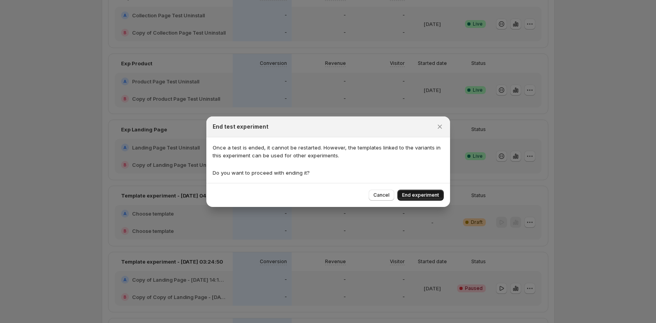
click at [424, 197] on span "End experiment" at bounding box center [420, 195] width 37 height 6
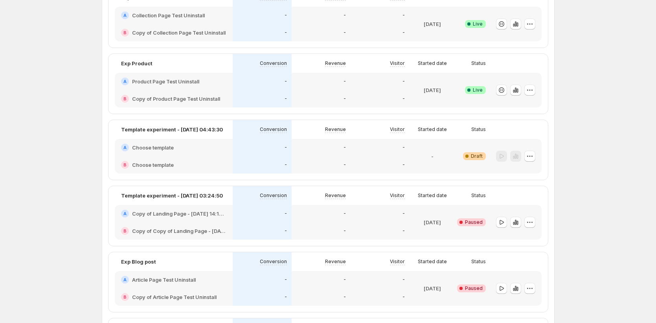
click at [180, 156] on div "B Choose template" at bounding box center [174, 164] width 118 height 17
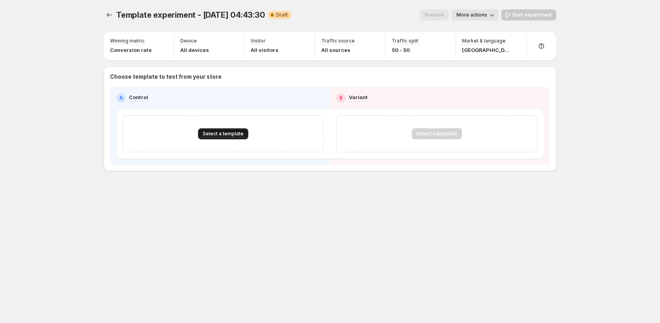
click at [225, 138] on button "Select a template" at bounding box center [223, 133] width 50 height 11
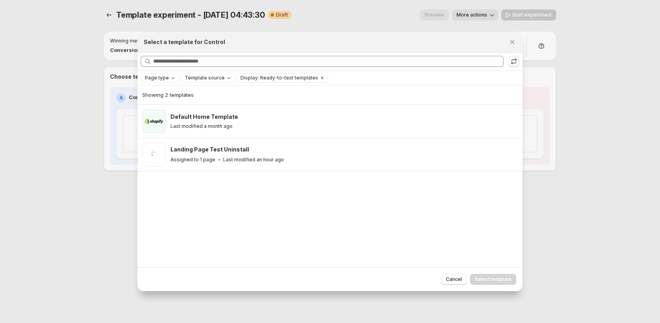
click at [515, 62] on icon ":r19n:" at bounding box center [514, 61] width 8 height 8
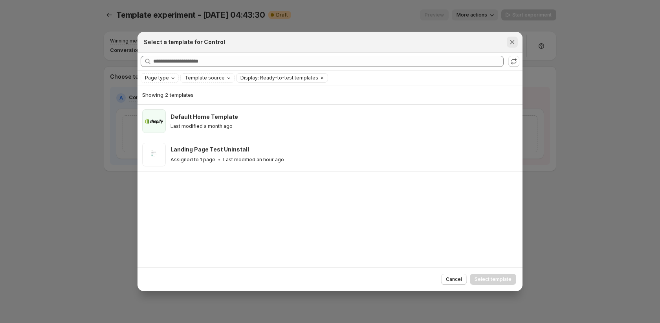
click at [513, 42] on icon "Close" at bounding box center [513, 42] width 8 height 8
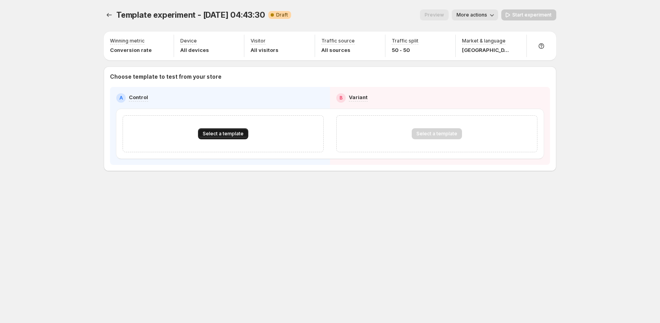
click at [235, 132] on button "Select a template" at bounding box center [223, 133] width 50 height 11
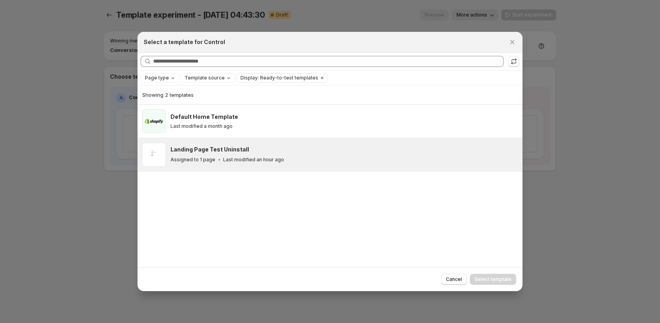
click at [232, 161] on p "Last modified an hour ago" at bounding box center [253, 159] width 61 height 6
click at [498, 281] on span "Select template" at bounding box center [493, 279] width 37 height 6
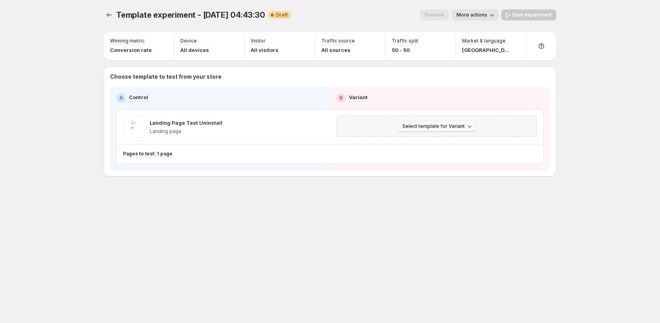
click at [467, 125] on icon "button" at bounding box center [470, 126] width 8 height 8
click at [451, 153] on span "Create Variant based on Control" at bounding box center [438, 156] width 80 height 6
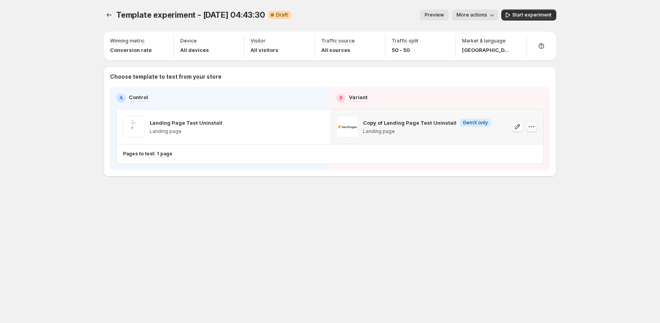
click at [533, 126] on icon "button" at bounding box center [532, 127] width 8 height 8
click at [529, 138] on button "Change template" at bounding box center [534, 143] width 68 height 13
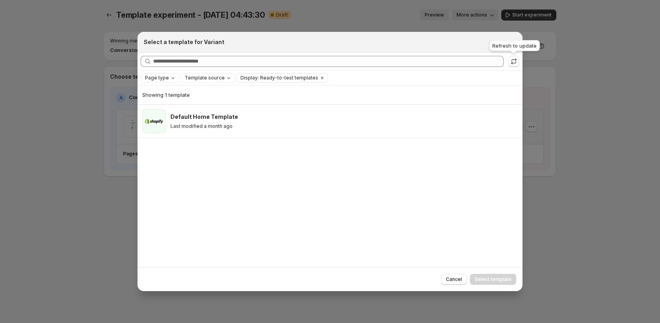
drag, startPoint x: 516, startPoint y: 56, endPoint x: 514, endPoint y: 67, distance: 11.6
click at [516, 56] on button ":r19n:" at bounding box center [514, 61] width 11 height 11
click at [516, 64] on icon ":r19n:" at bounding box center [514, 61] width 8 height 8
click at [515, 43] on icon "Close" at bounding box center [513, 42] width 8 height 8
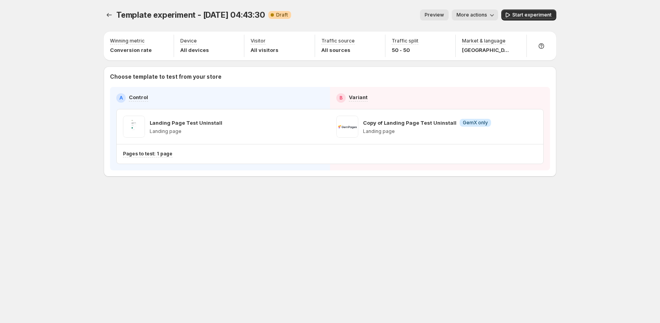
click at [560, 157] on div "Setup Guide Choose template to test Setup test version Setup traffic split Set …" at bounding box center [624, 172] width 134 height 282
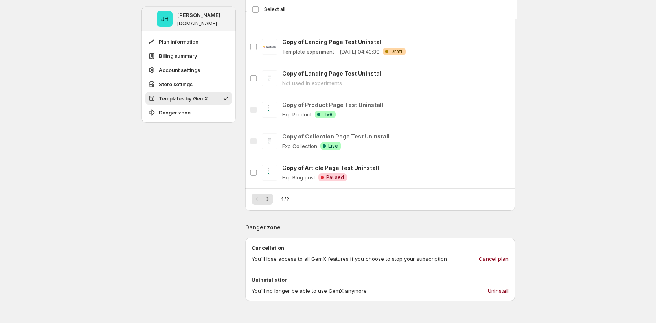
scroll to position [599, 0]
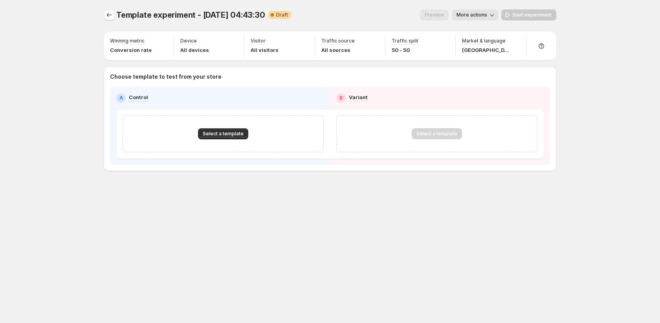
click at [108, 17] on icon "Experiments" at bounding box center [109, 15] width 8 height 8
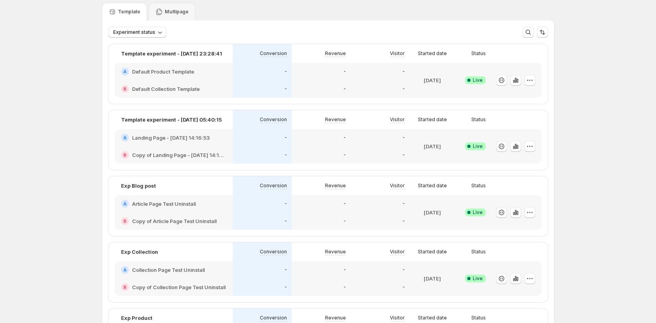
scroll to position [122, 0]
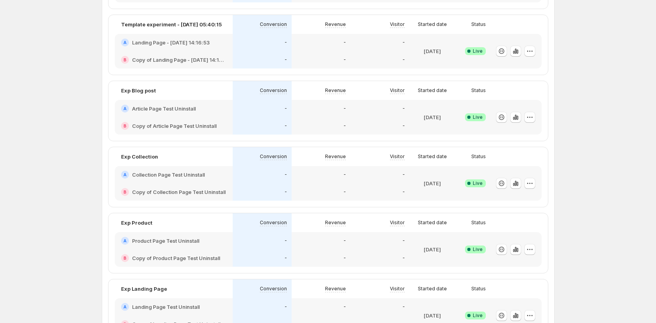
click at [193, 120] on div "B Copy of Article Page Test Uninstall" at bounding box center [174, 125] width 118 height 17
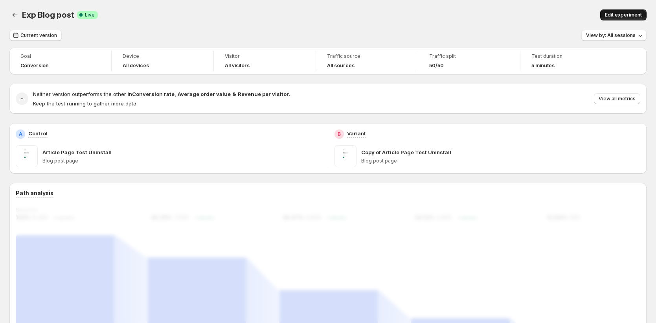
click at [615, 16] on span "Edit experiment" at bounding box center [623, 15] width 37 height 6
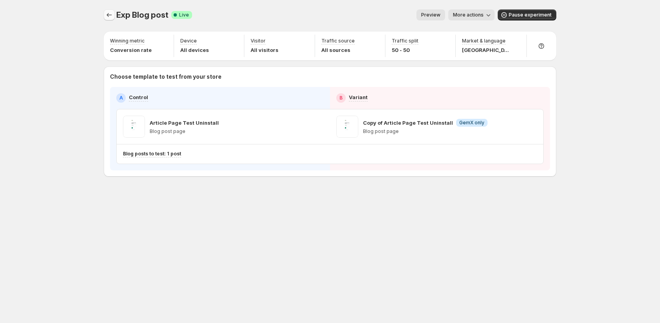
click at [107, 17] on icon "Experiments" at bounding box center [109, 15] width 8 height 8
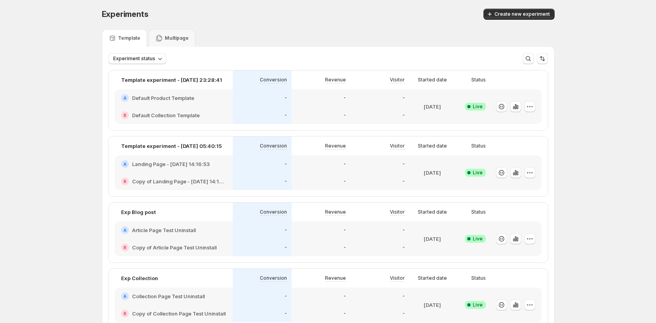
scroll to position [24, 0]
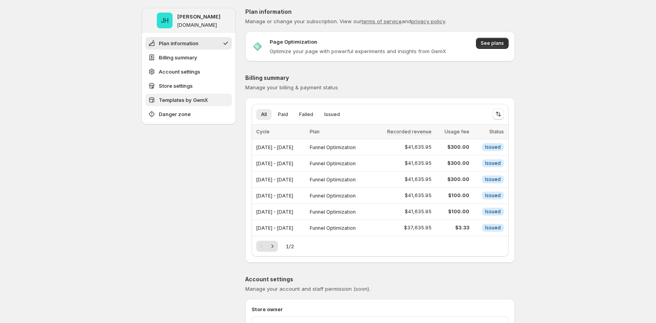
click at [197, 97] on span "Templates by GemX" at bounding box center [183, 100] width 49 height 8
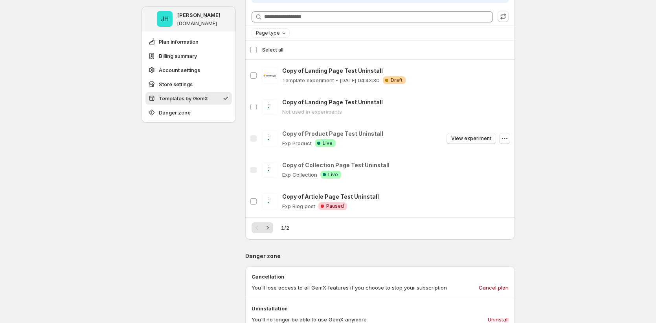
scroll to position [572, 0]
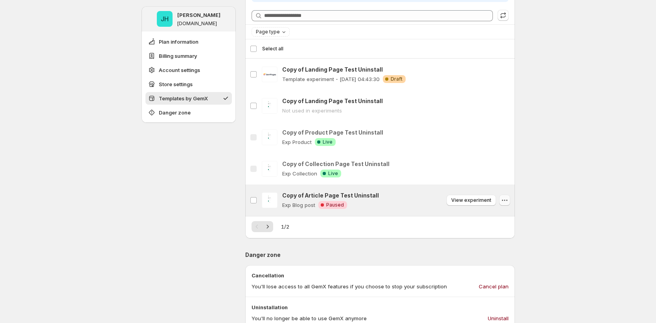
click at [508, 200] on icon "button" at bounding box center [505, 200] width 8 height 8
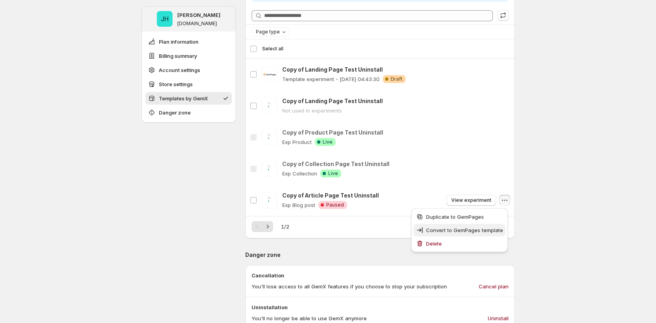
click at [488, 231] on span "Convert to GemPages template" at bounding box center [464, 230] width 77 height 6
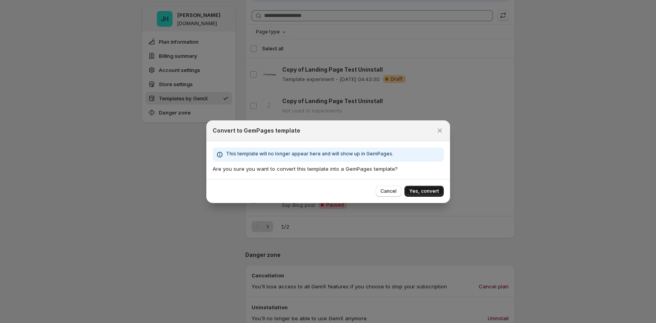
click at [432, 193] on span "Yes, convert" at bounding box center [424, 191] width 30 height 6
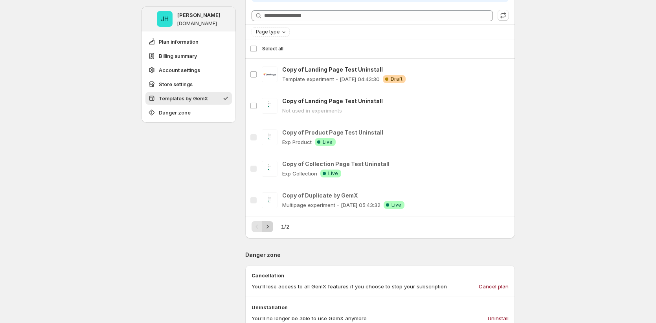
click at [271, 224] on icon "Next" at bounding box center [268, 227] width 8 height 8
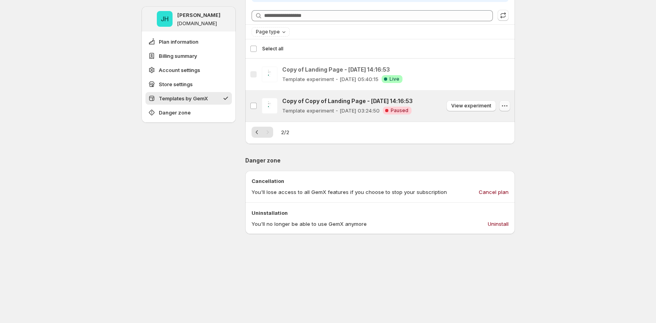
click at [504, 106] on icon "button" at bounding box center [505, 106] width 8 height 8
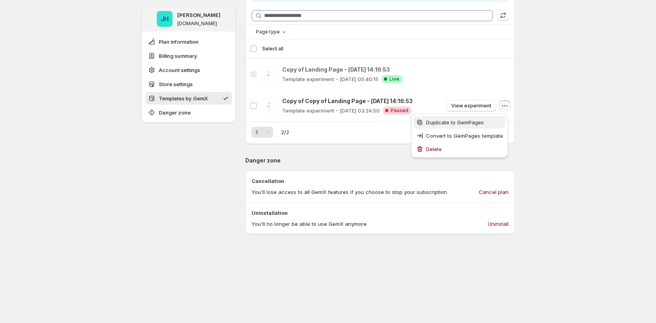
click at [449, 121] on span "Duplicate to GemPages" at bounding box center [455, 122] width 58 height 6
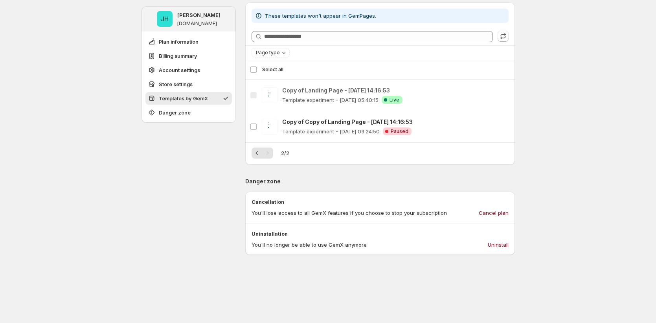
scroll to position [551, 0]
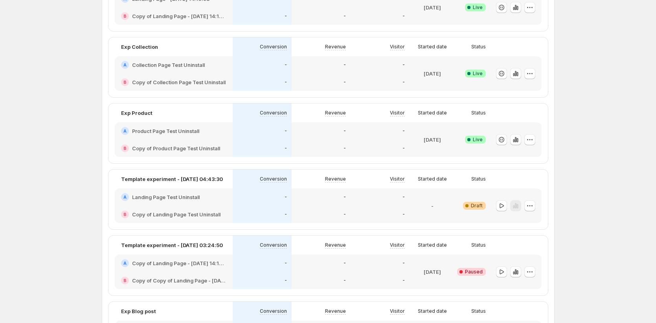
scroll to position [164, 0]
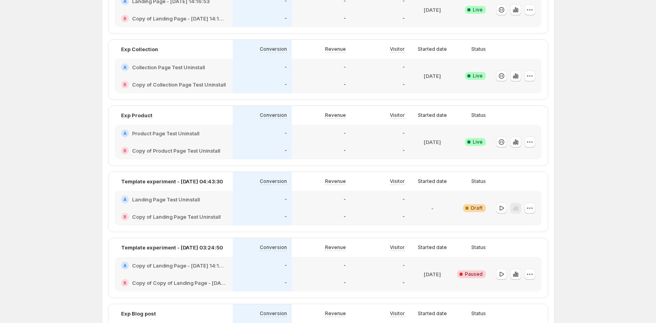
click at [219, 58] on div "Exp Collection" at bounding box center [174, 49] width 118 height 19
click at [222, 62] on div "A Collection Page Test Uninstall" at bounding box center [174, 67] width 118 height 17
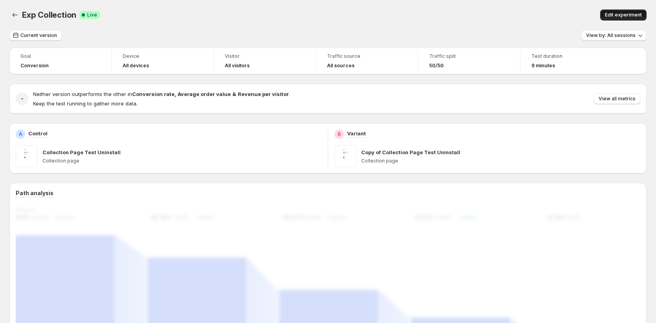
click at [624, 15] on span "Edit experiment" at bounding box center [623, 15] width 37 height 6
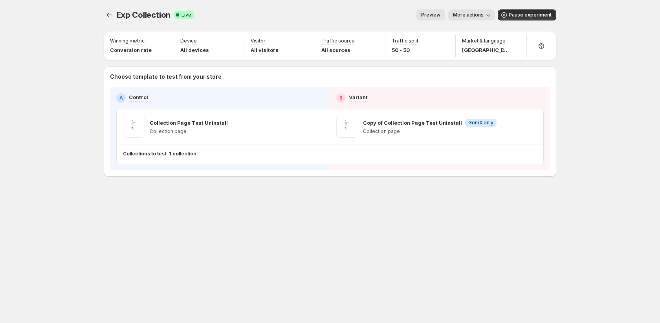
click at [475, 17] on span "More actions" at bounding box center [468, 15] width 31 height 6
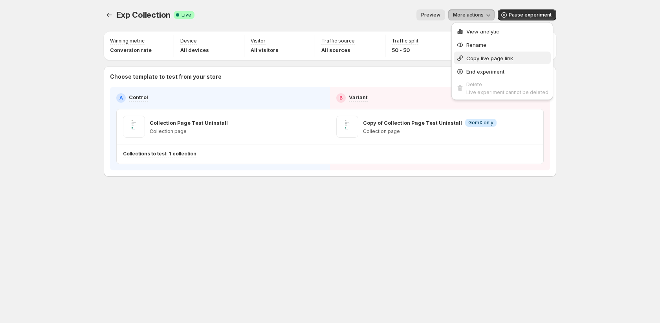
click at [480, 58] on span "Copy live page link" at bounding box center [490, 58] width 47 height 6
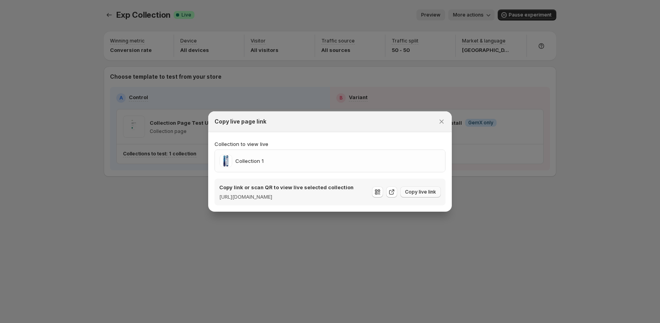
click at [421, 191] on span "Copy live link" at bounding box center [420, 192] width 31 height 6
click at [445, 118] on icon "Close" at bounding box center [442, 122] width 8 height 8
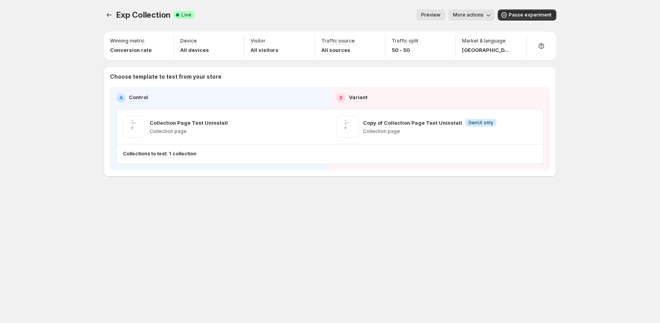
click at [490, 17] on icon "button" at bounding box center [489, 15] width 8 height 8
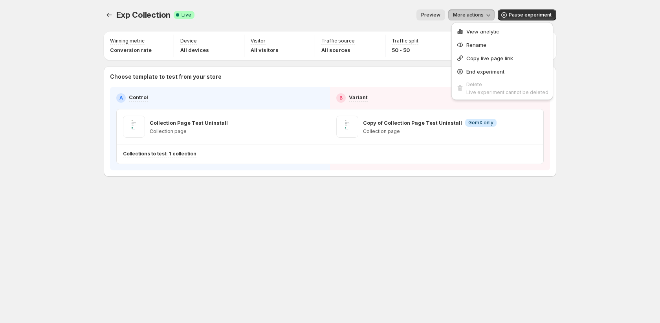
click at [433, 16] on span "Preview" at bounding box center [430, 15] width 19 height 6
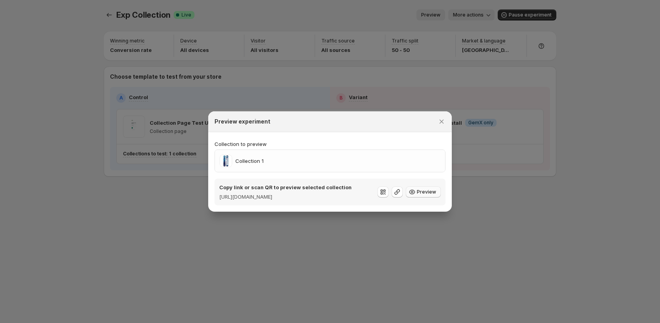
click at [421, 191] on span "Preview" at bounding box center [426, 192] width 19 height 6
click at [413, 191] on icon ":r8s:" at bounding box center [412, 192] width 8 height 8
click at [427, 188] on button "Preview" at bounding box center [423, 191] width 35 height 11
click at [445, 118] on button "Close" at bounding box center [441, 121] width 11 height 11
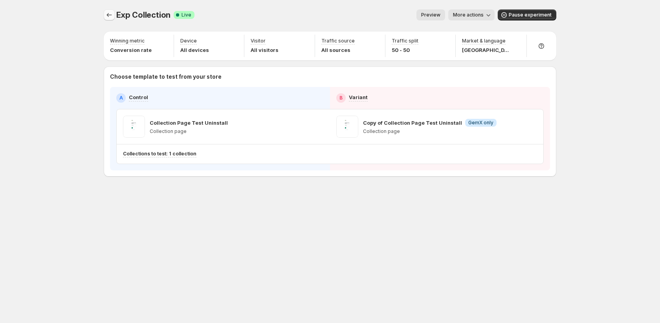
click at [110, 15] on icon "Experiments" at bounding box center [109, 15] width 8 height 8
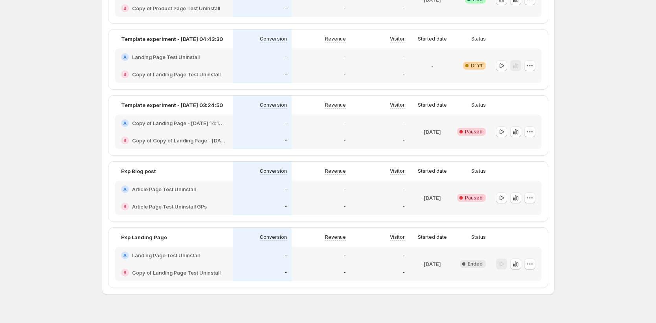
scroll to position [320, 0]
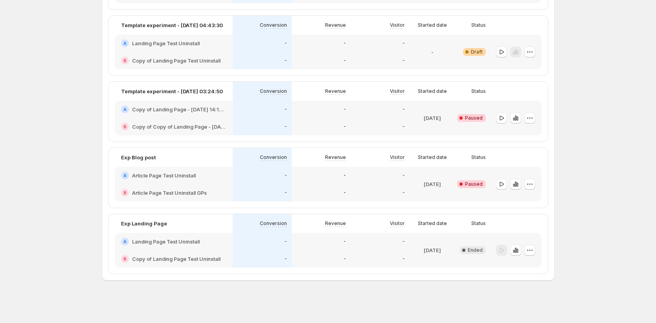
click at [206, 189] on h2 "Article Page Test Uninstall GPs" at bounding box center [169, 193] width 75 height 8
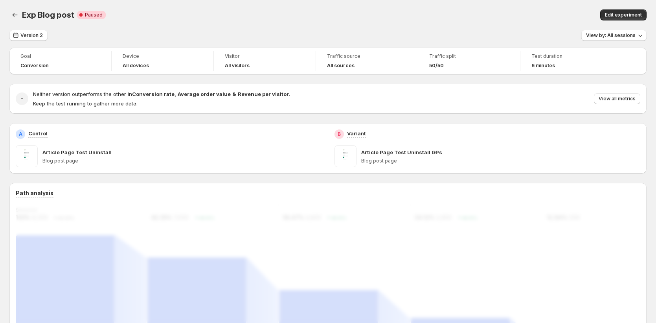
click at [618, 16] on span "Edit experiment" at bounding box center [623, 15] width 37 height 6
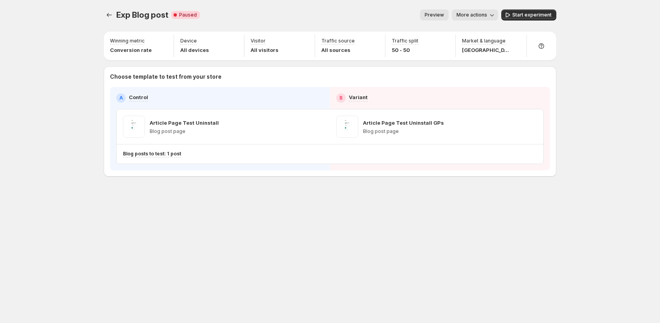
click at [438, 17] on span "Preview" at bounding box center [434, 15] width 19 height 6
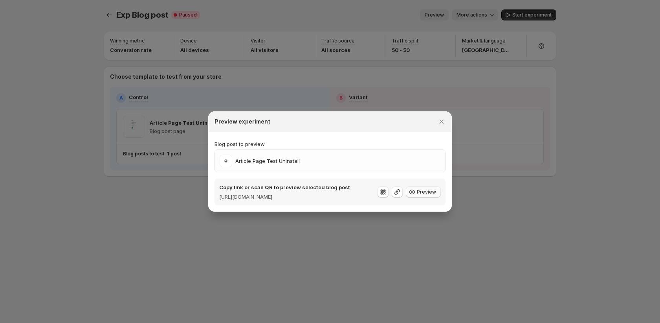
click at [414, 194] on icon ":rfm:" at bounding box center [412, 192] width 8 height 8
